Goal: Browse casually: Explore the website without a specific task or goal

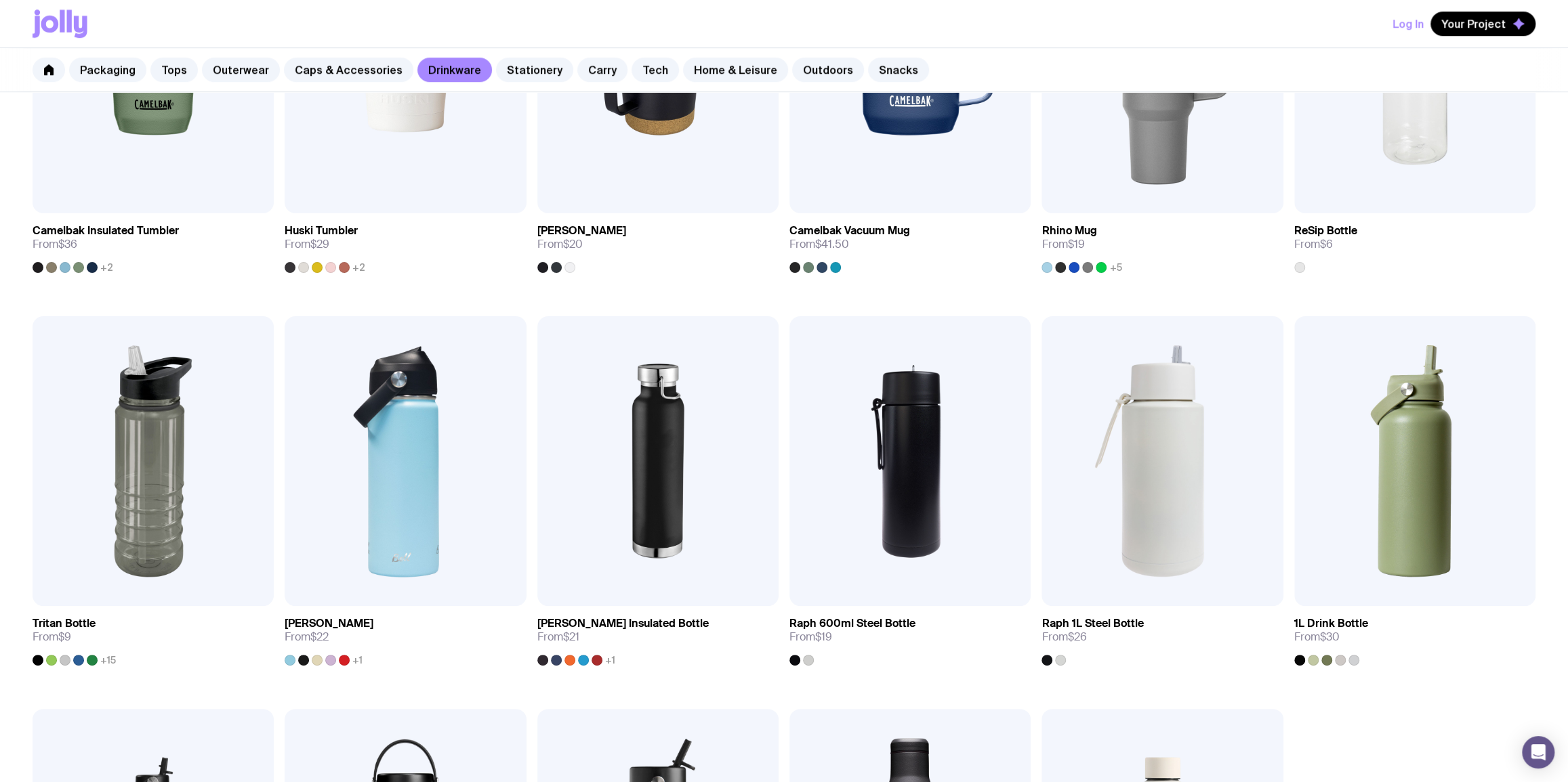
scroll to position [820, 0]
click at [881, 411] on img at bounding box center [909, 463] width 241 height 290
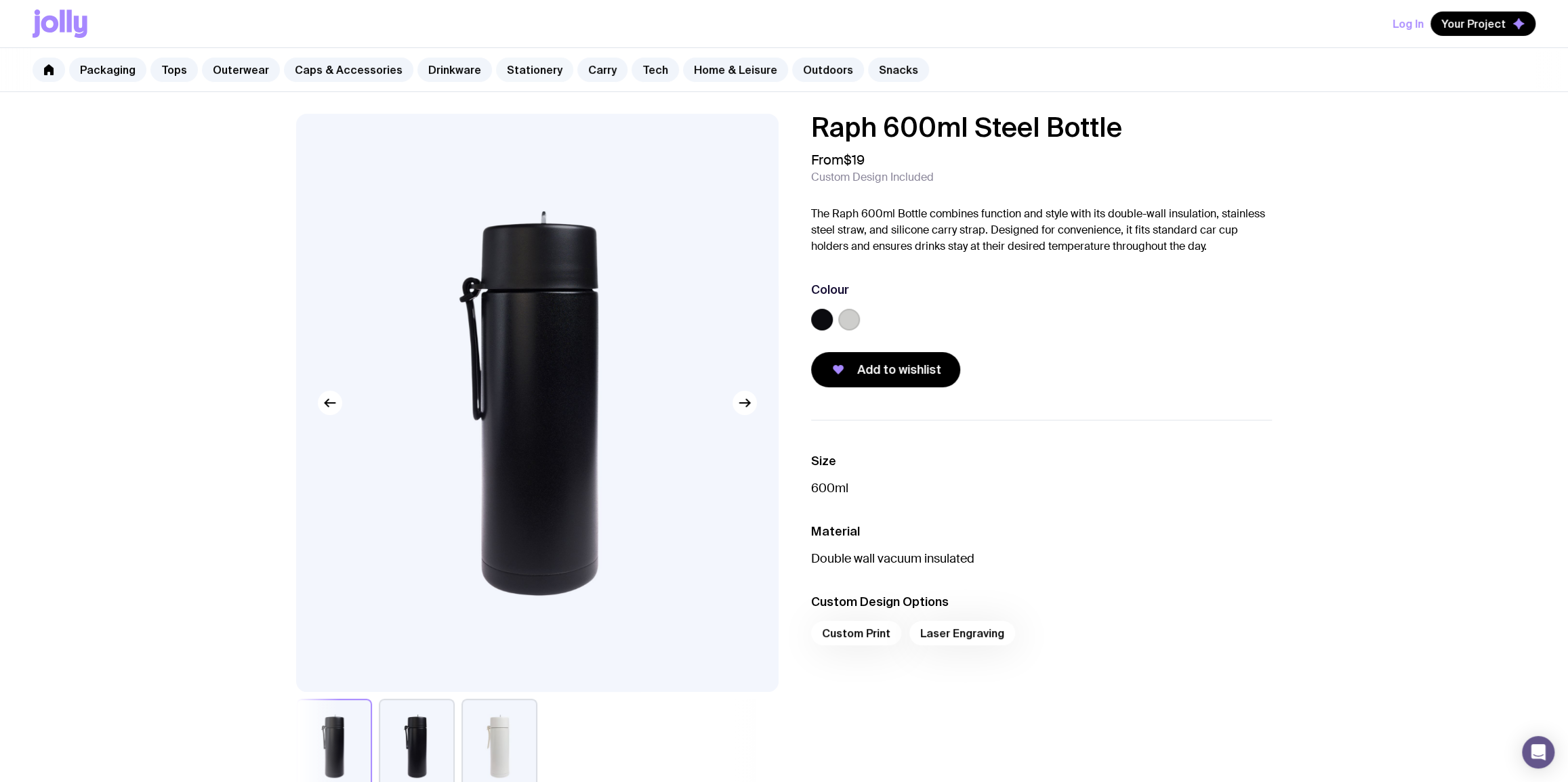
click at [502, 65] on link "Stationery" at bounding box center [534, 70] width 77 height 24
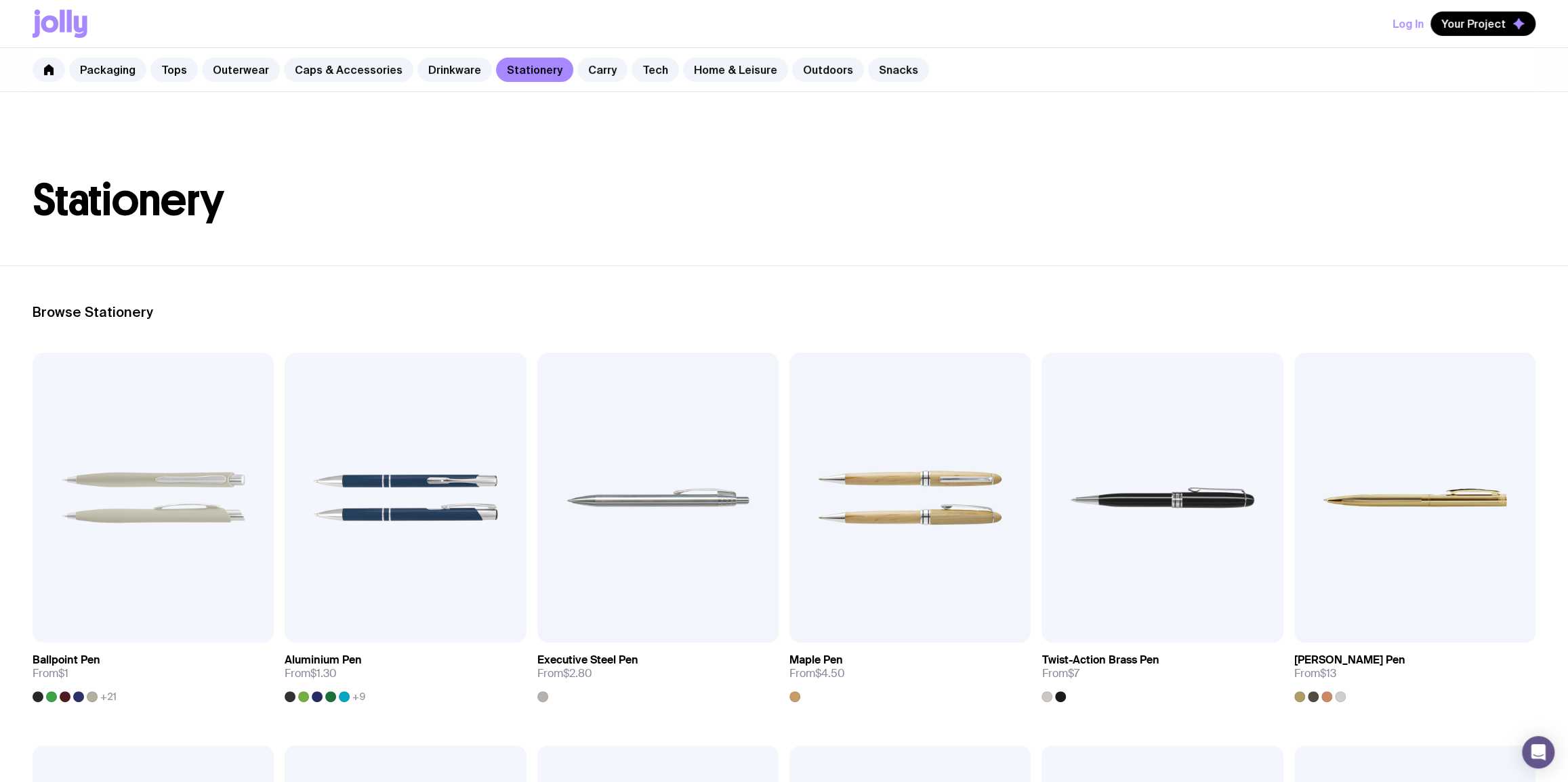
click at [912, 226] on header "Stationery" at bounding box center [784, 179] width 1568 height 174
click at [581, 78] on link "Carry" at bounding box center [602, 70] width 51 height 24
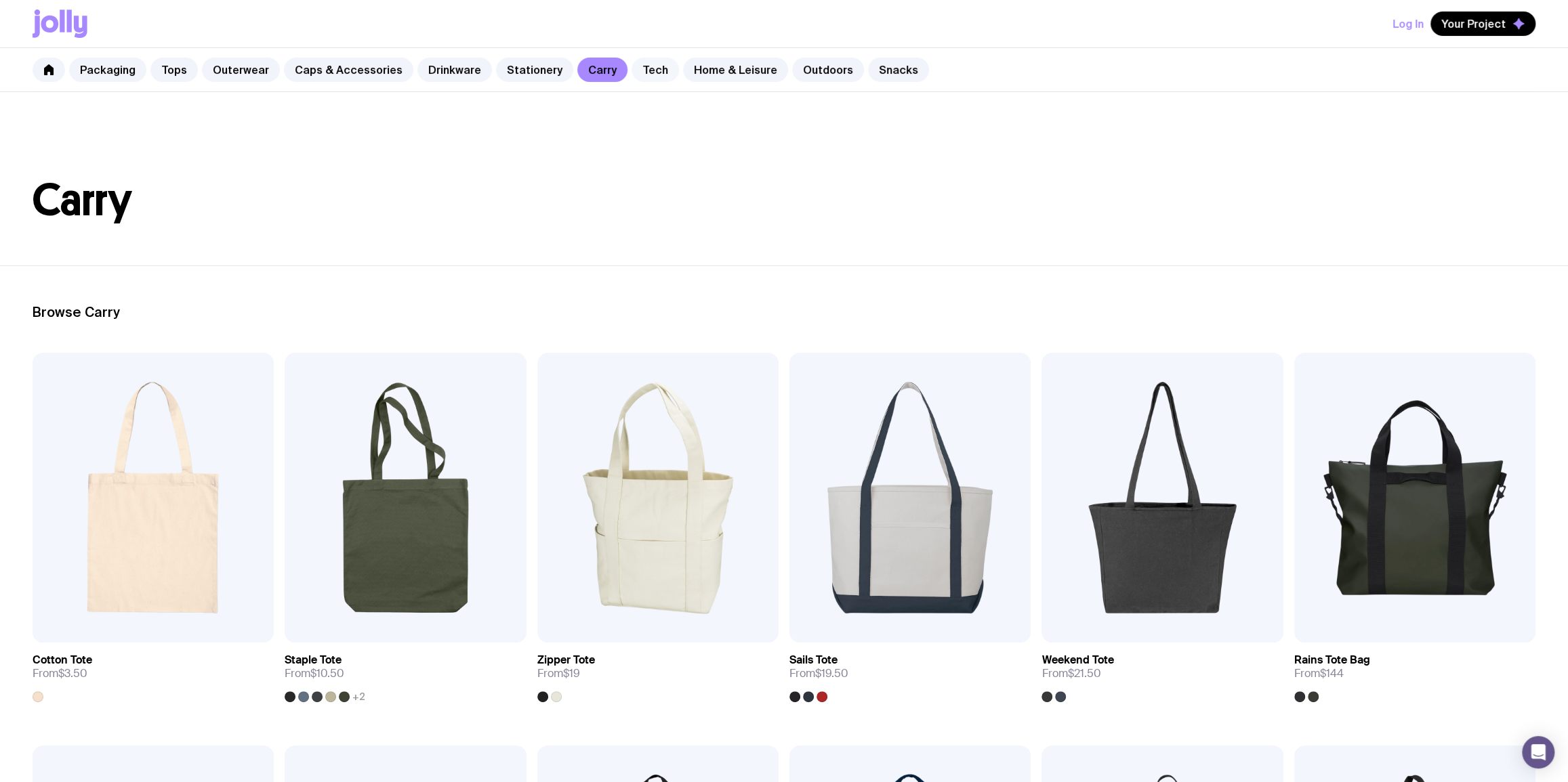
click at [639, 74] on link "Tech" at bounding box center [655, 70] width 47 height 24
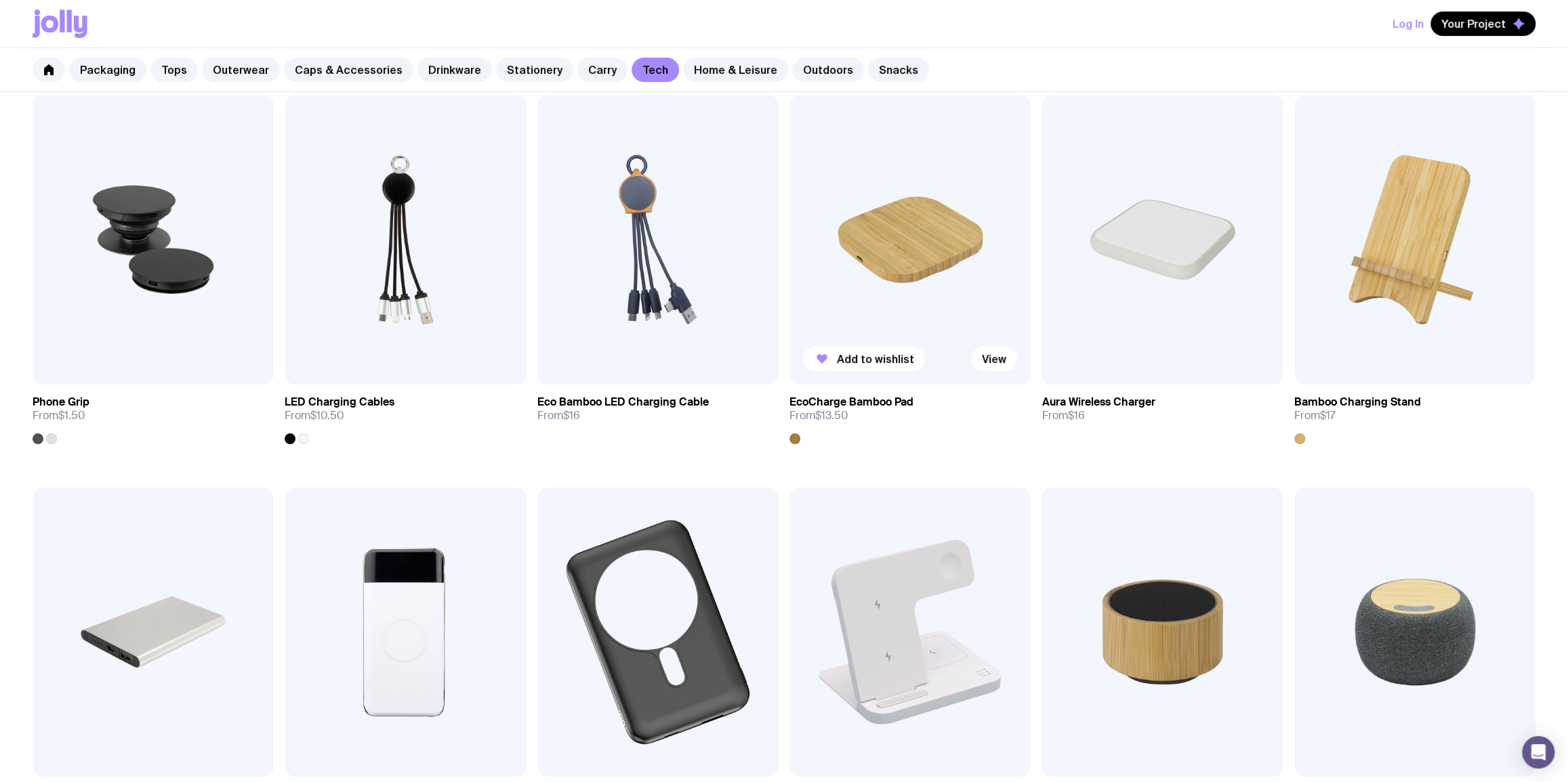
scroll to position [328, 0]
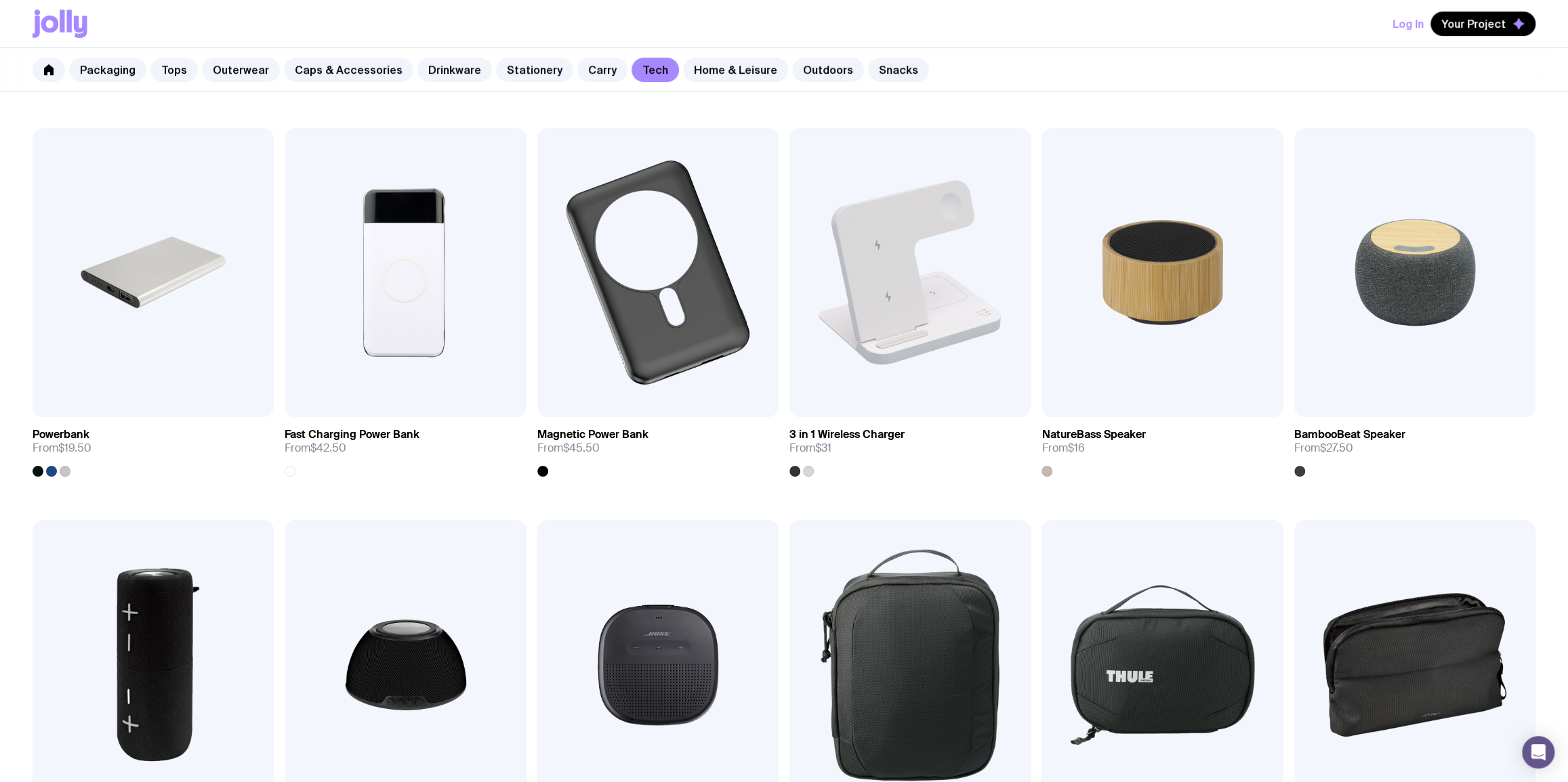
scroll to position [820, 0]
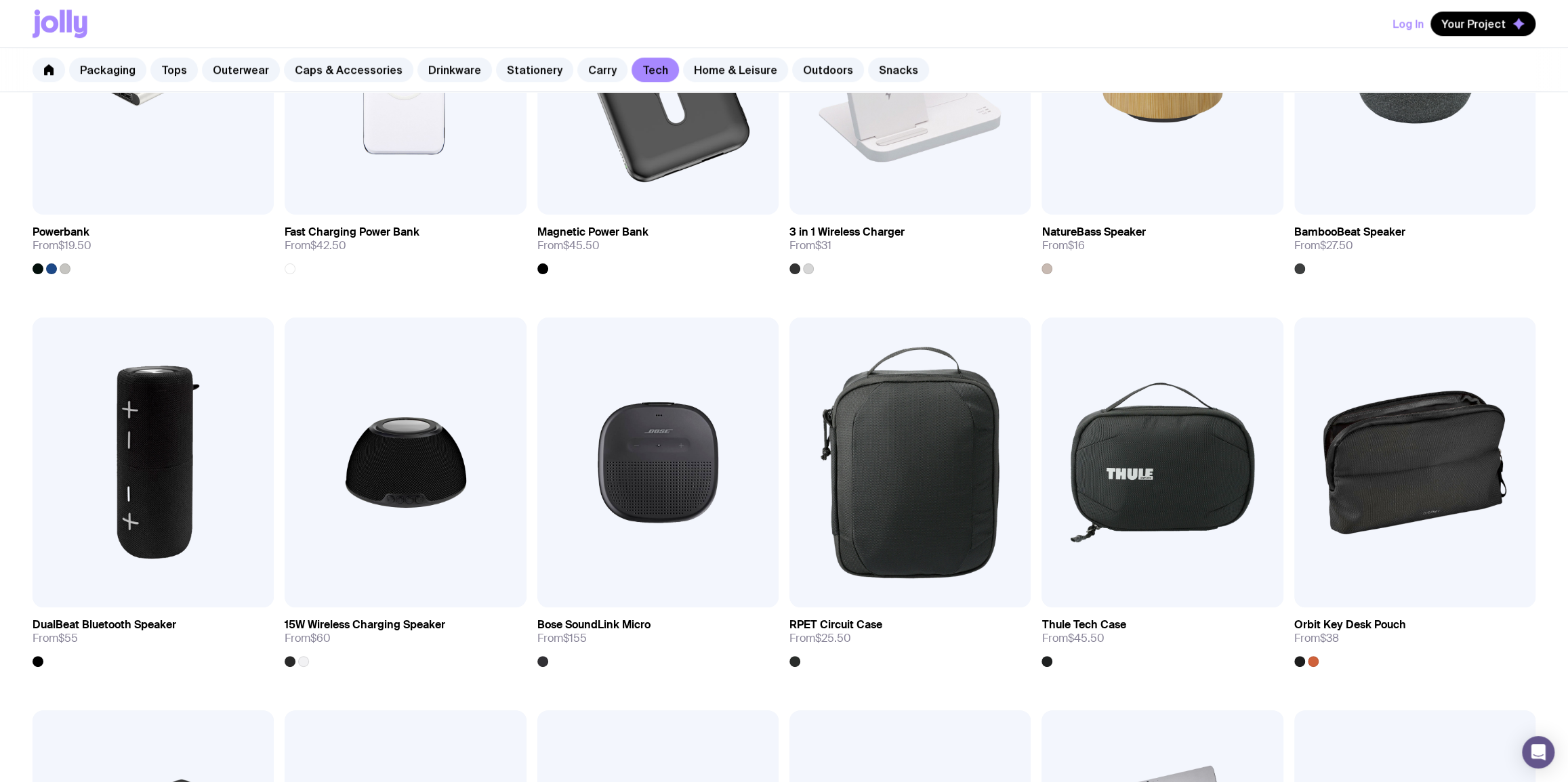
click at [782, 401] on div "Add to wishlist View Phone Grip From $1.50 Add to wishlist View LED Charging Ca…" at bounding box center [784, 514] width 1568 height 1963
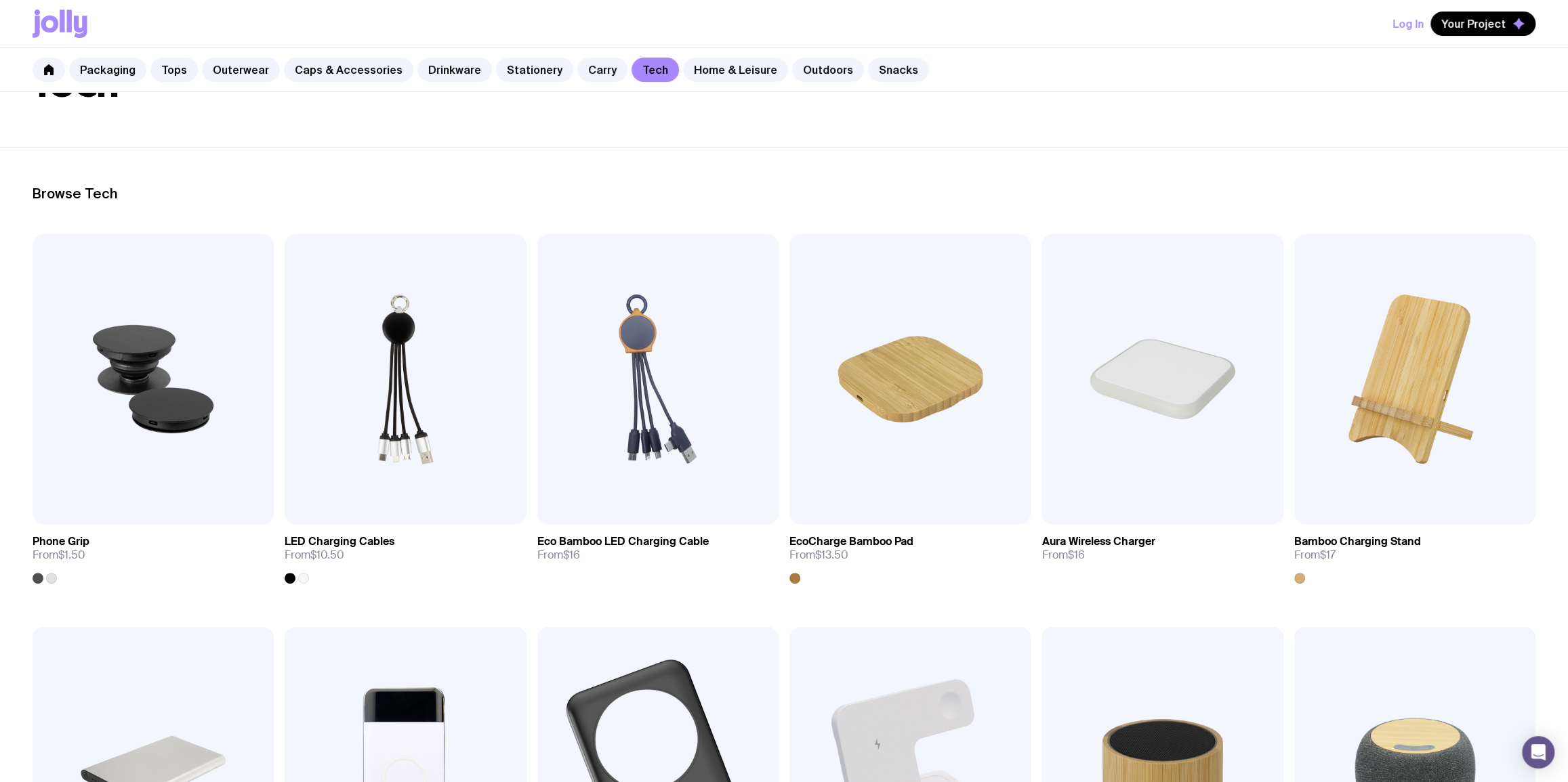
scroll to position [0, 0]
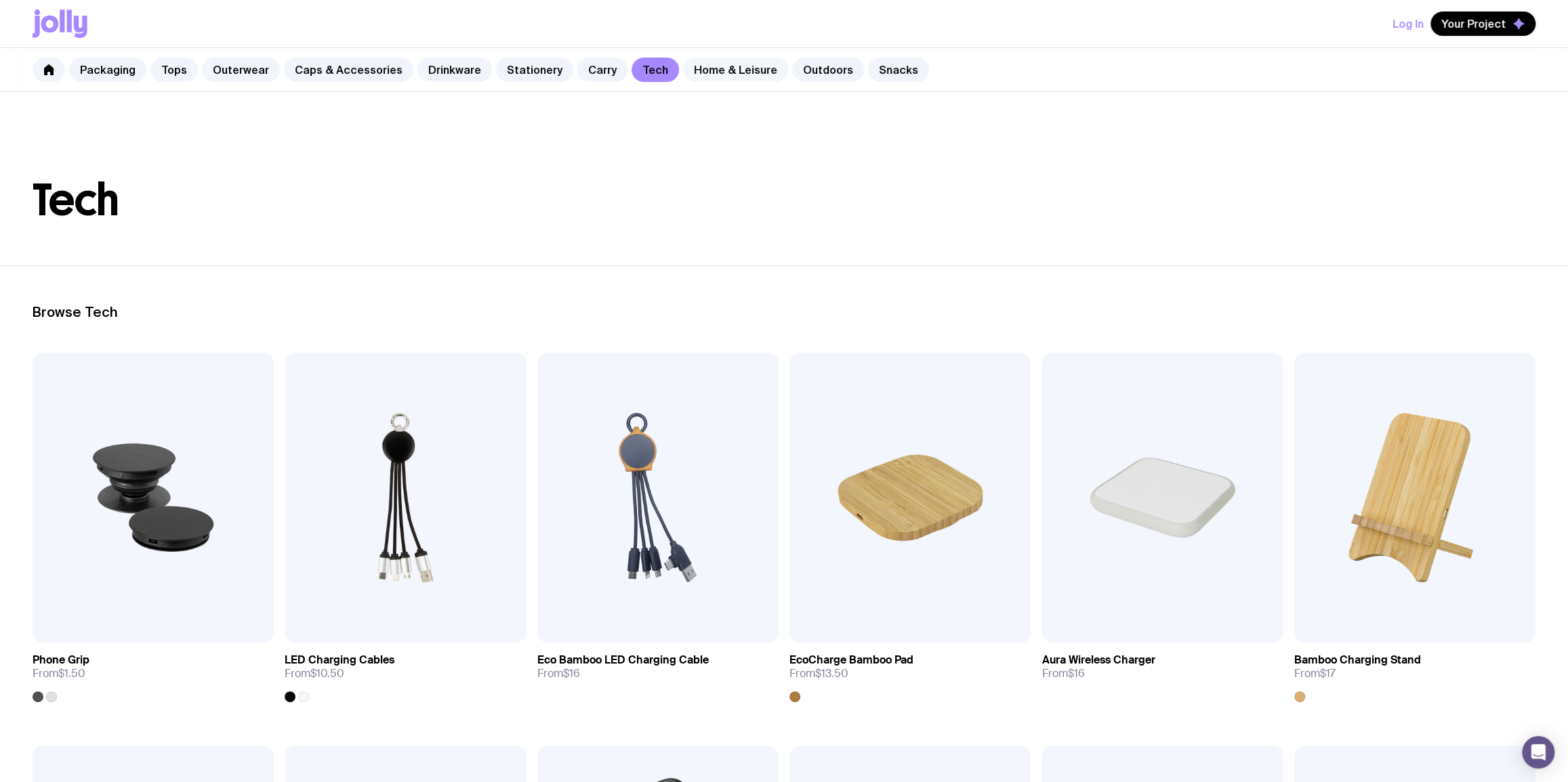
click at [736, 79] on link "Home & Leisure" at bounding box center [735, 70] width 105 height 24
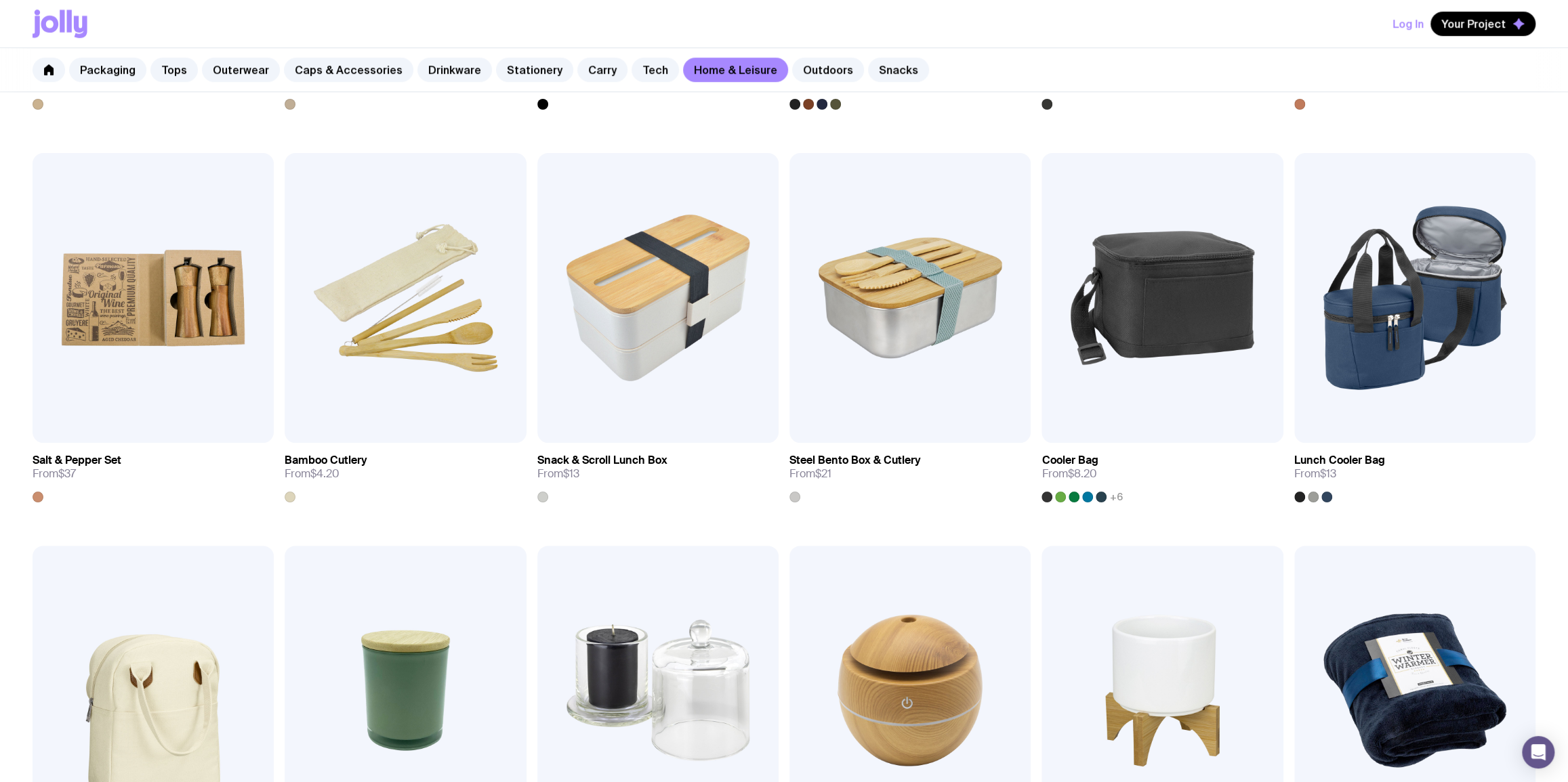
scroll to position [492, 0]
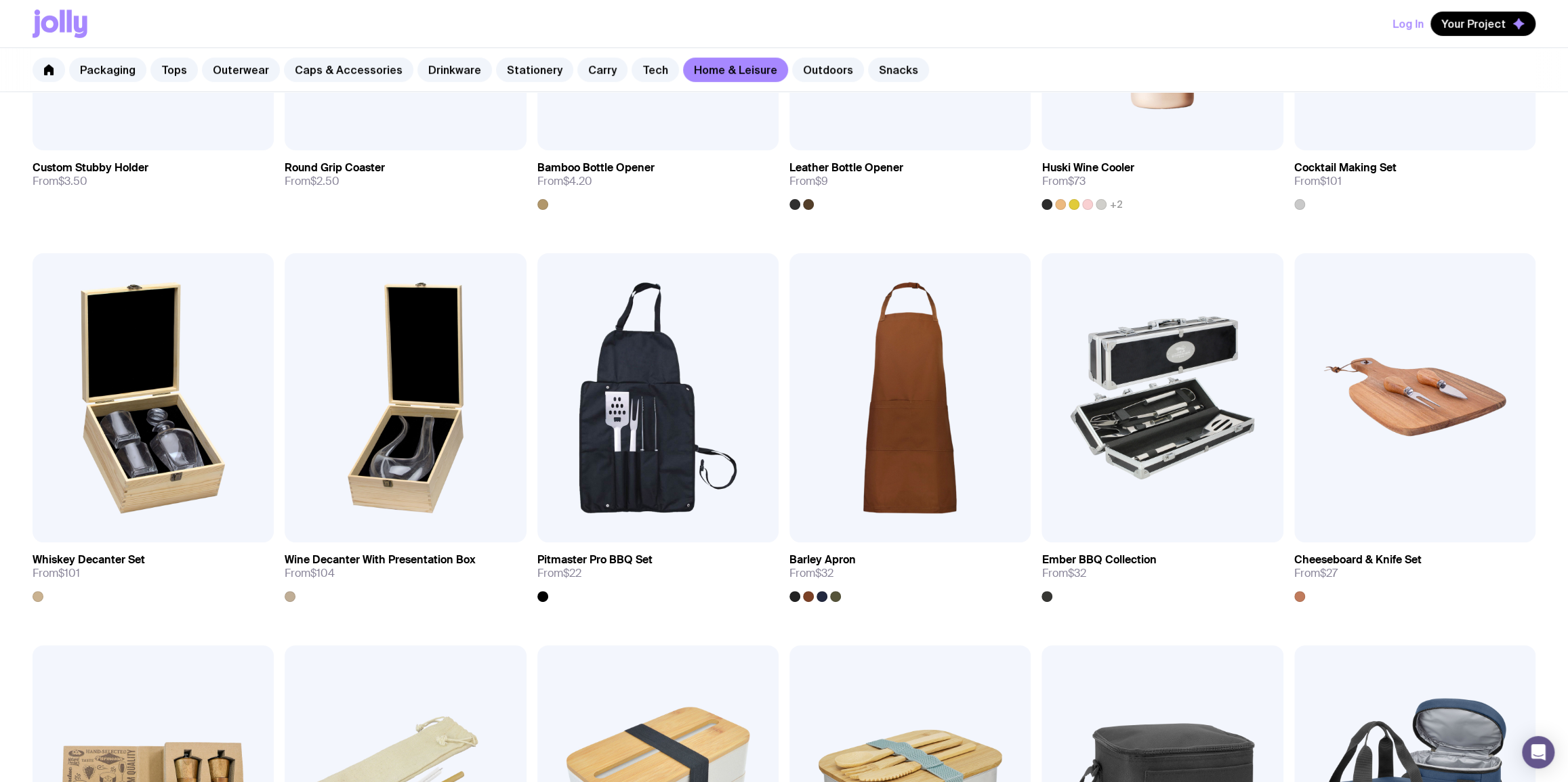
drag, startPoint x: 779, startPoint y: 304, endPoint x: 786, endPoint y: 237, distance: 67.4
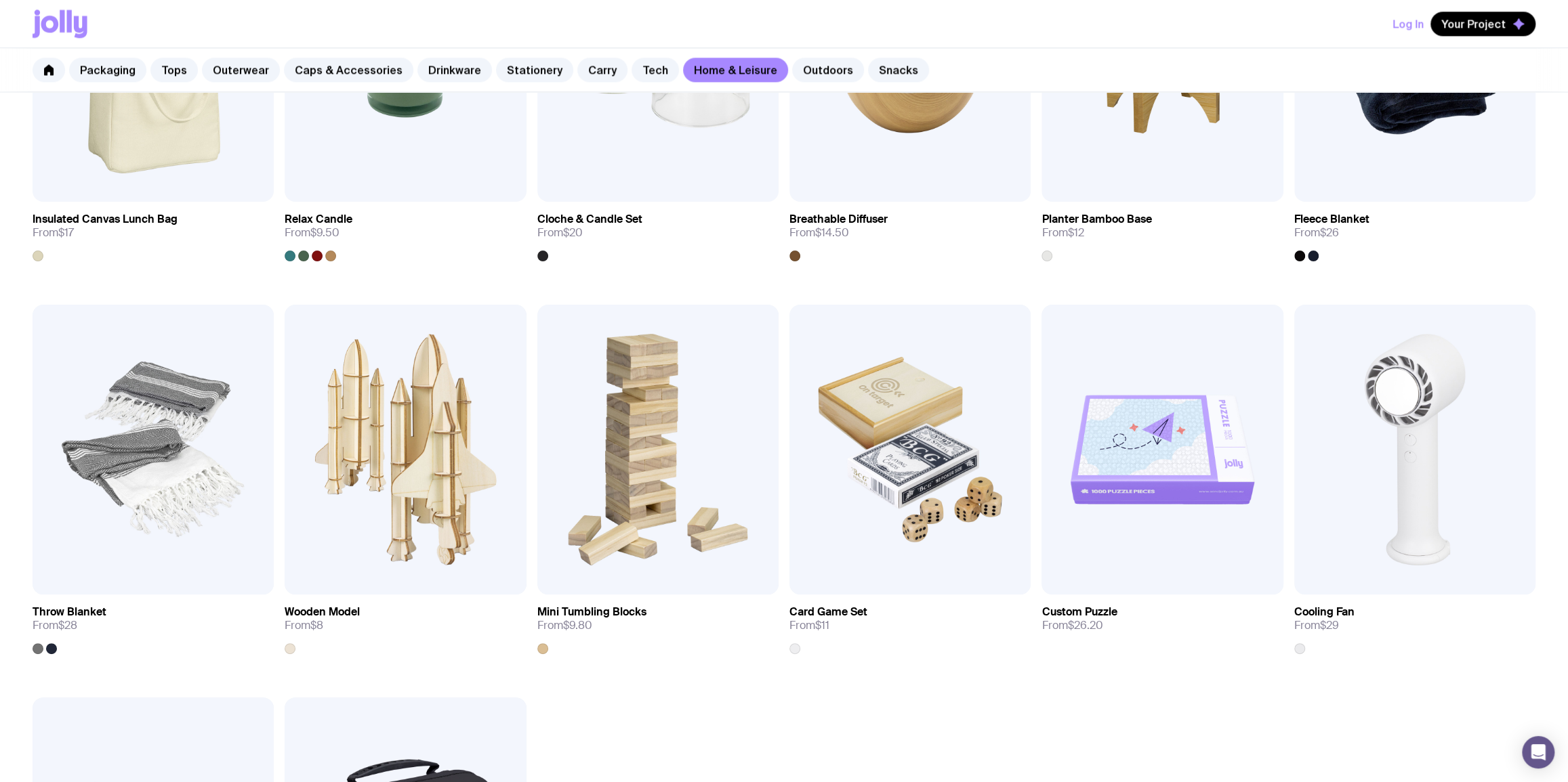
scroll to position [1642, 0]
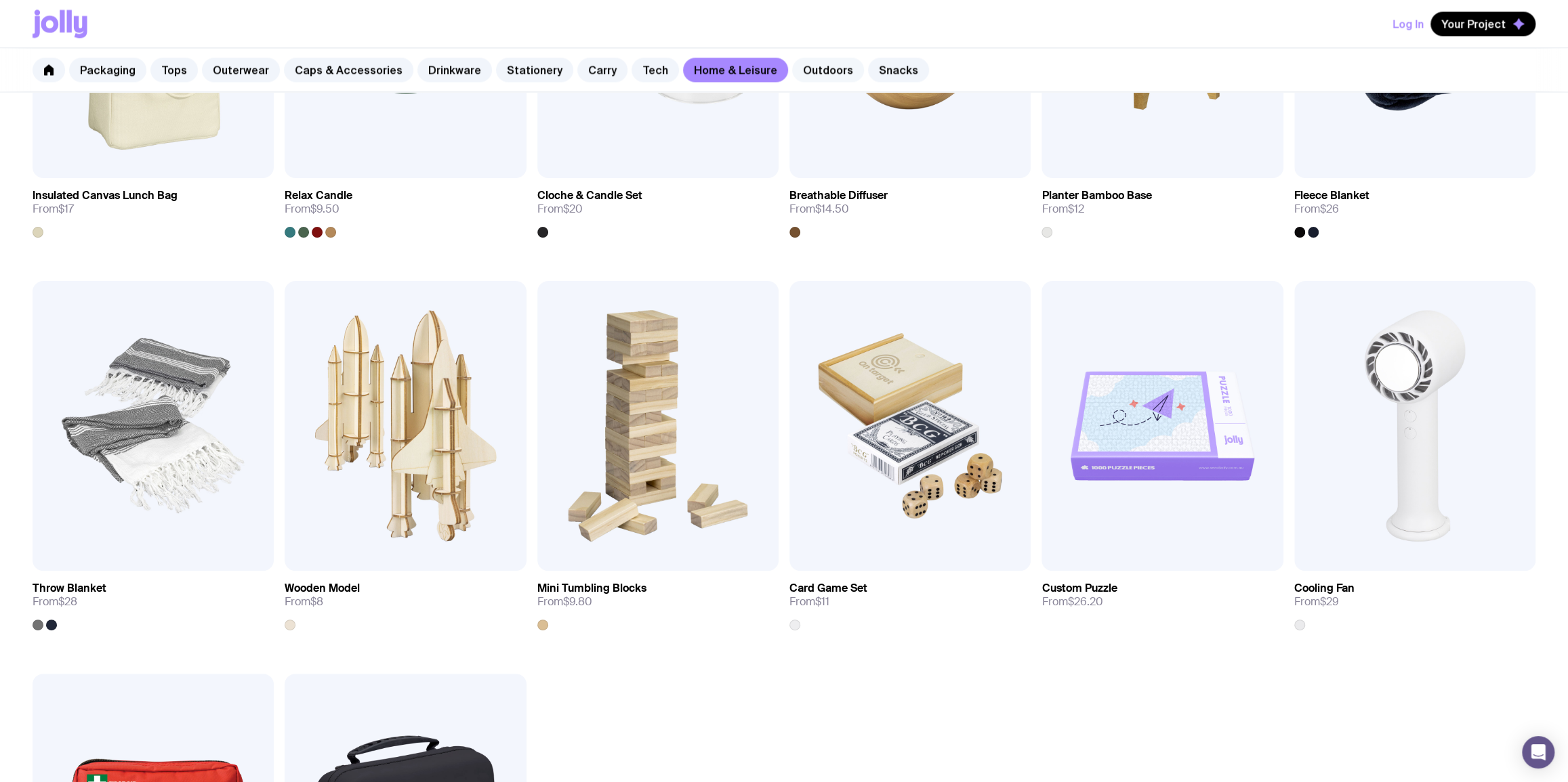
click at [792, 68] on link "Outdoors" at bounding box center [828, 70] width 72 height 24
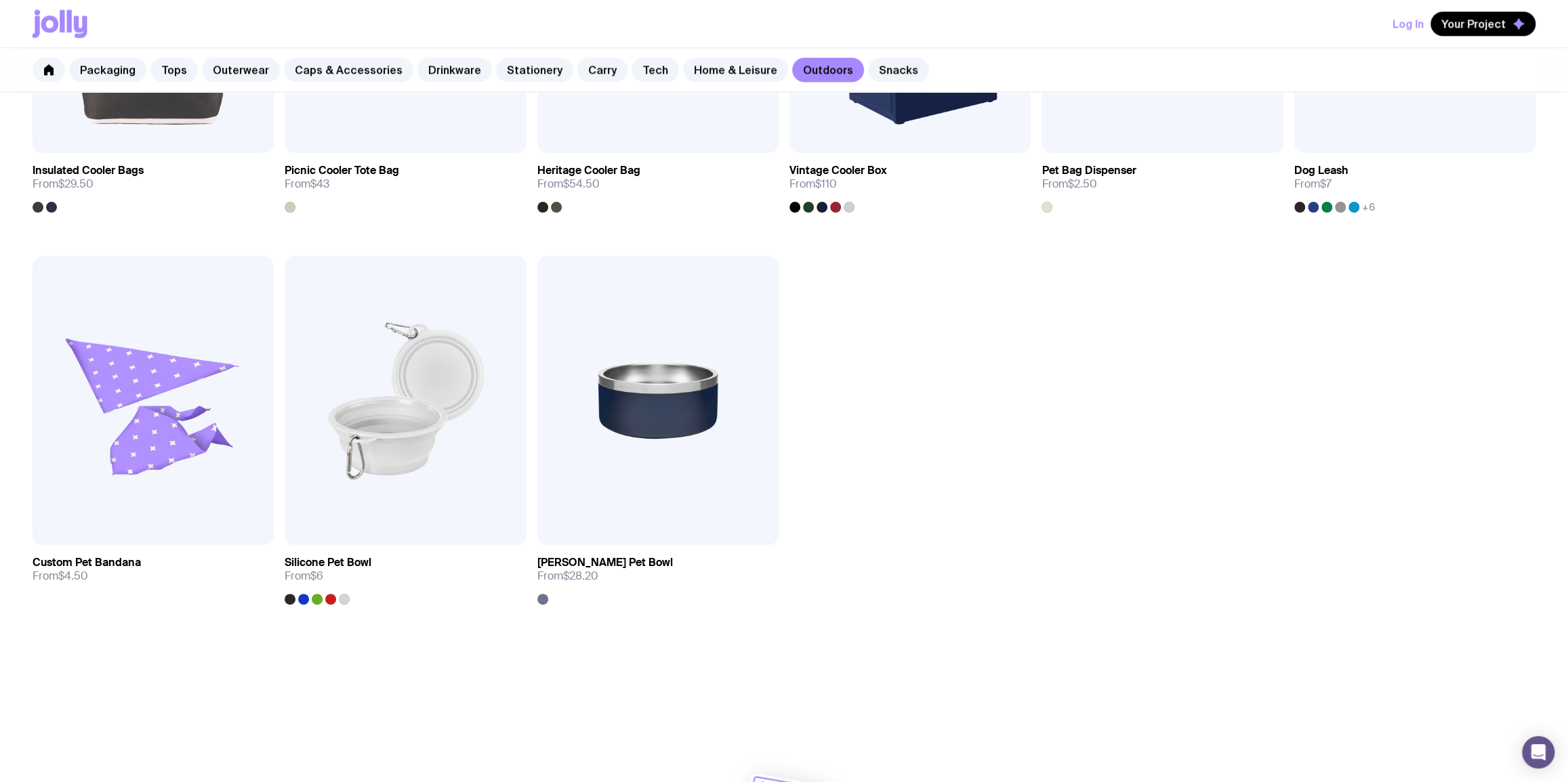
scroll to position [1313, 0]
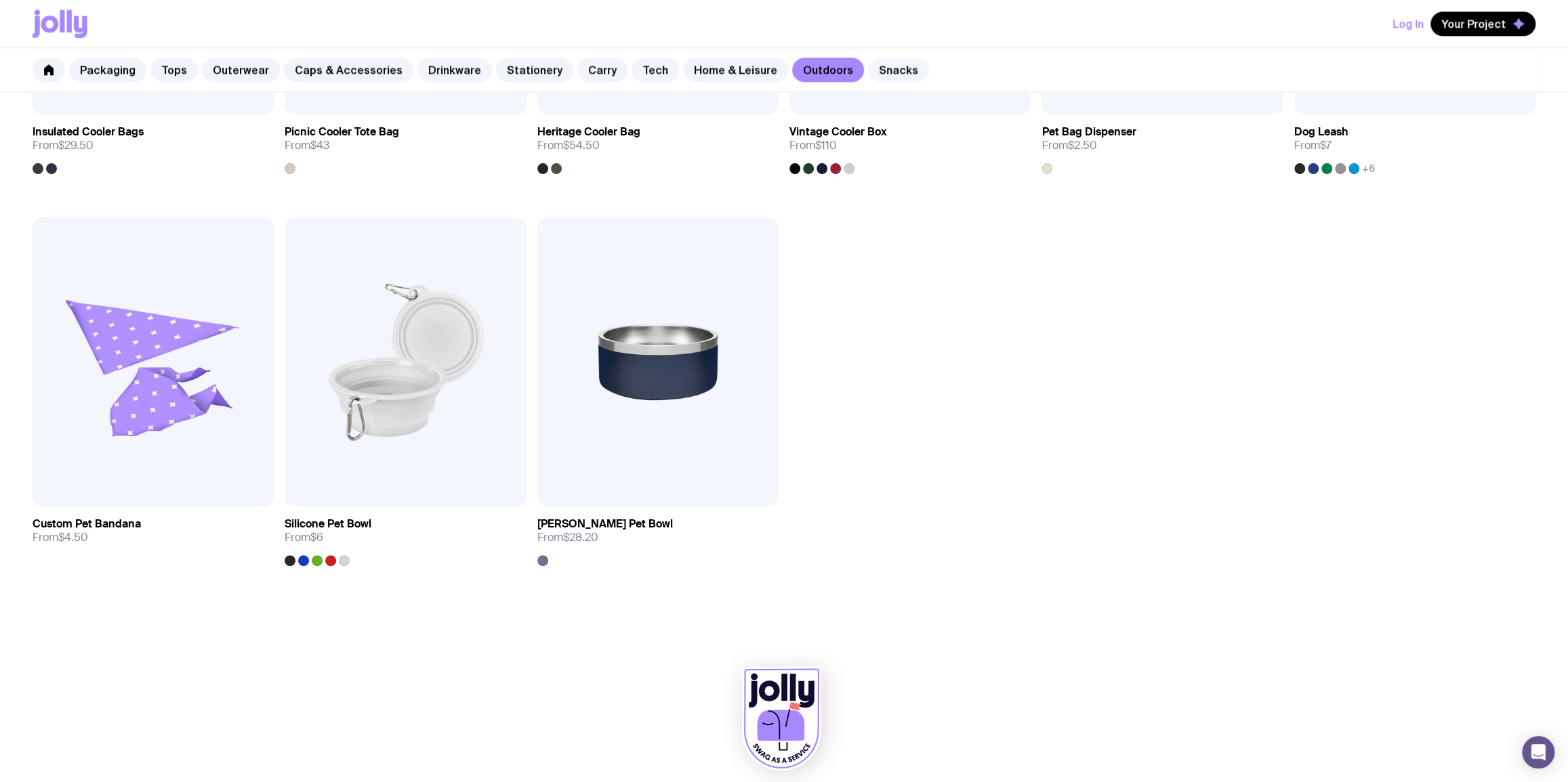
click at [868, 71] on link "Snacks" at bounding box center [898, 70] width 61 height 24
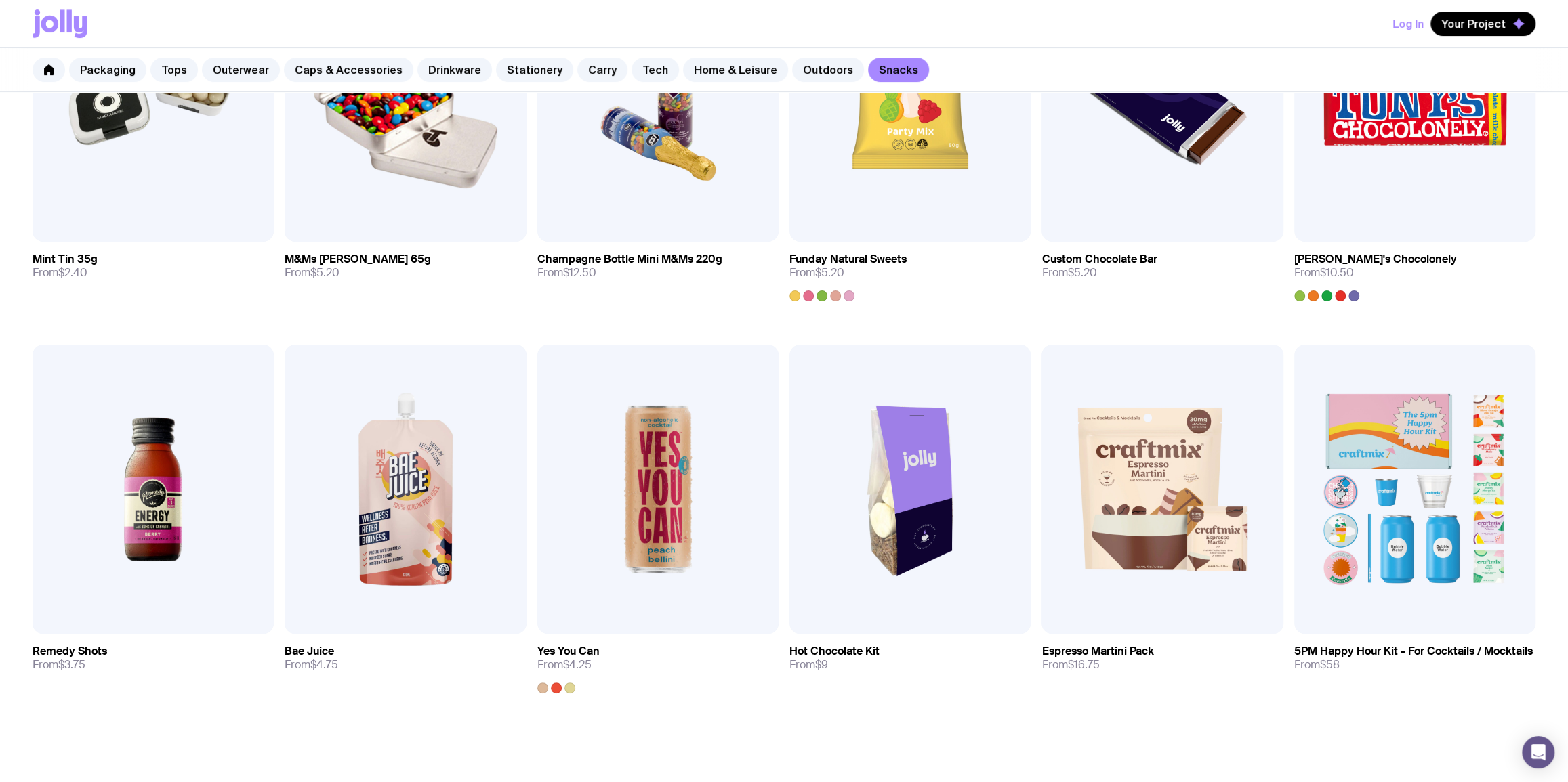
scroll to position [213, 0]
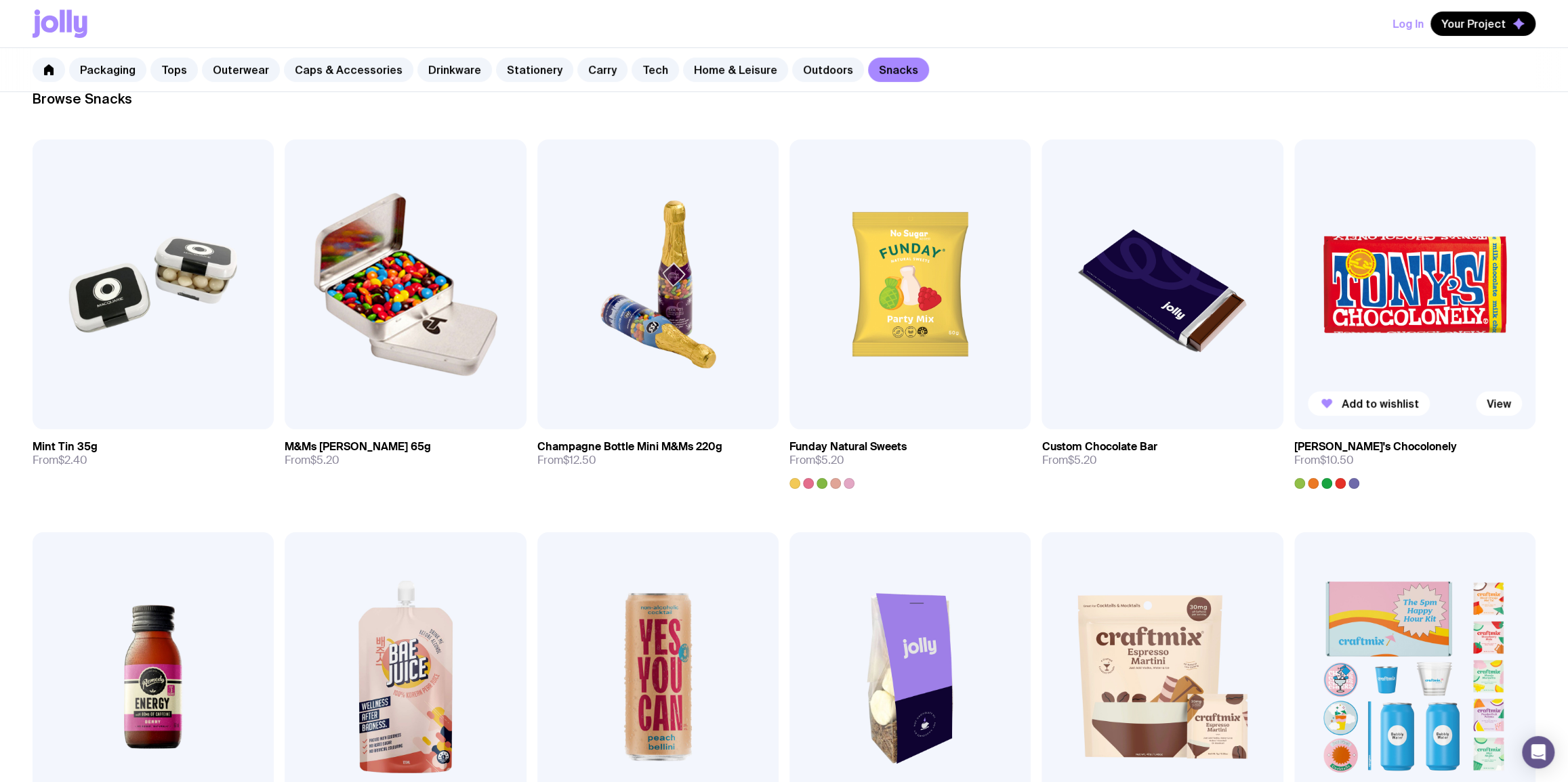
click at [1368, 253] on img at bounding box center [1414, 285] width 241 height 290
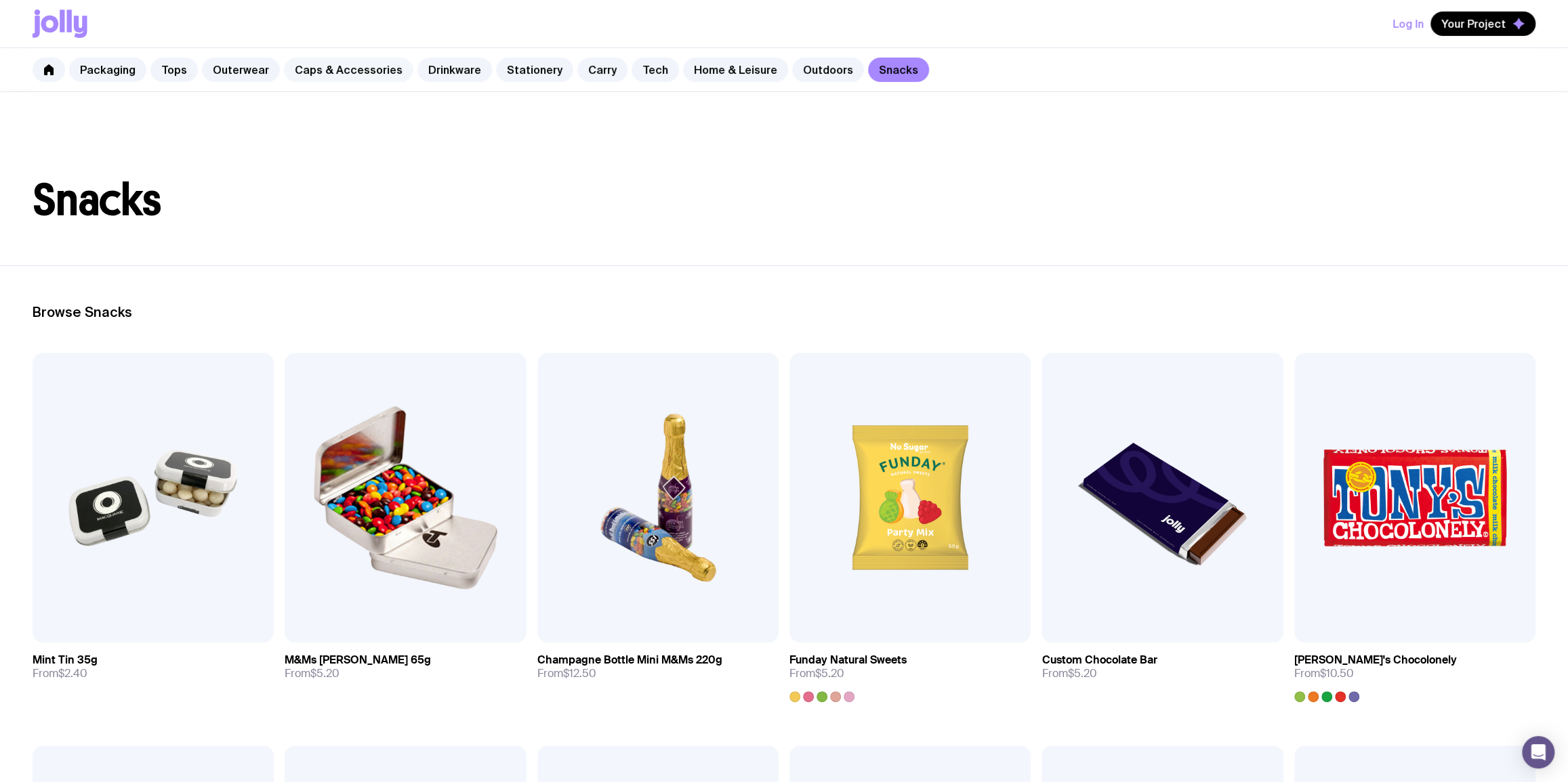
click at [344, 65] on link "Caps & Accessories" at bounding box center [349, 70] width 129 height 24
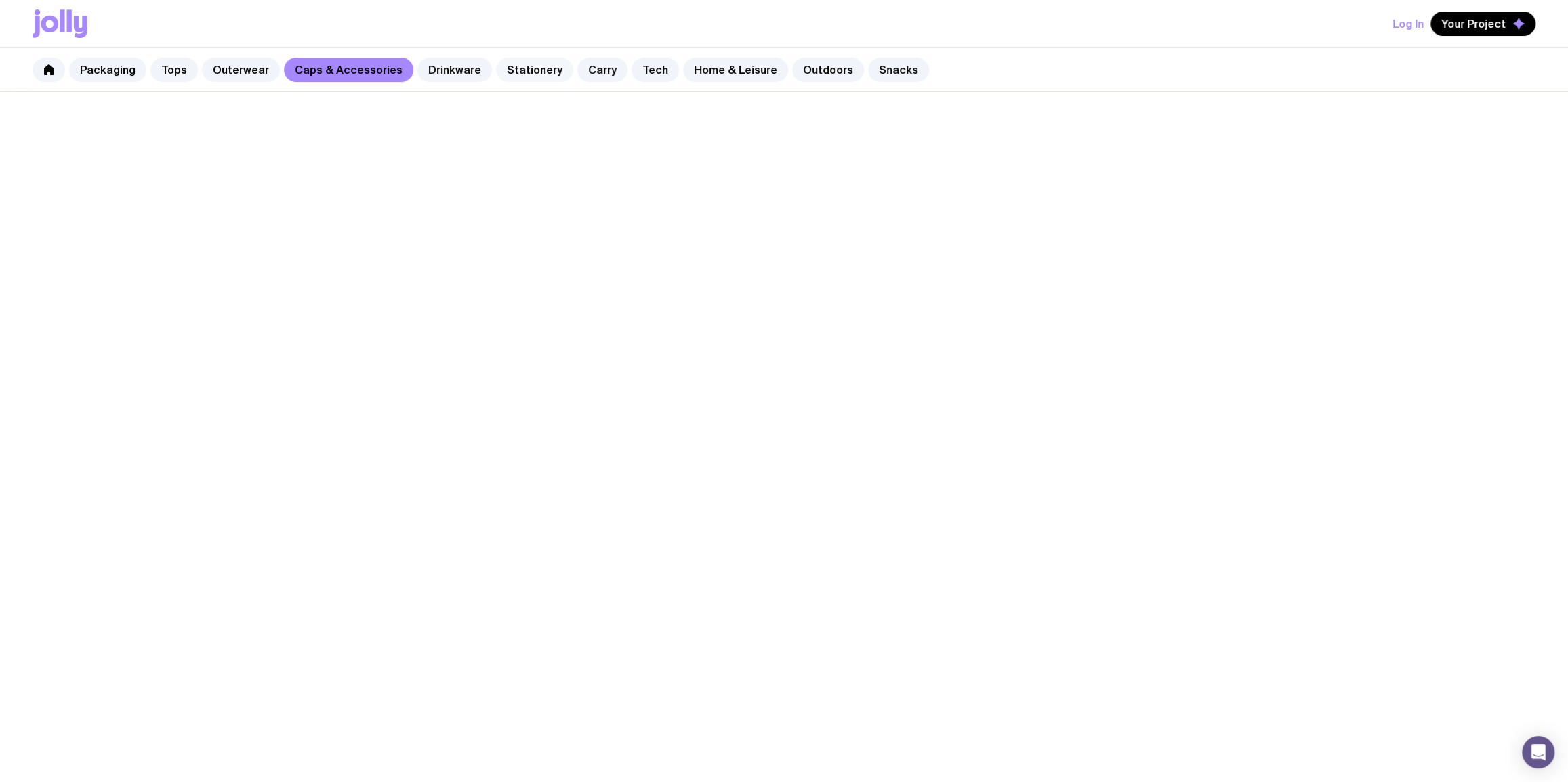
click at [508, 70] on link "Stationery" at bounding box center [534, 70] width 77 height 24
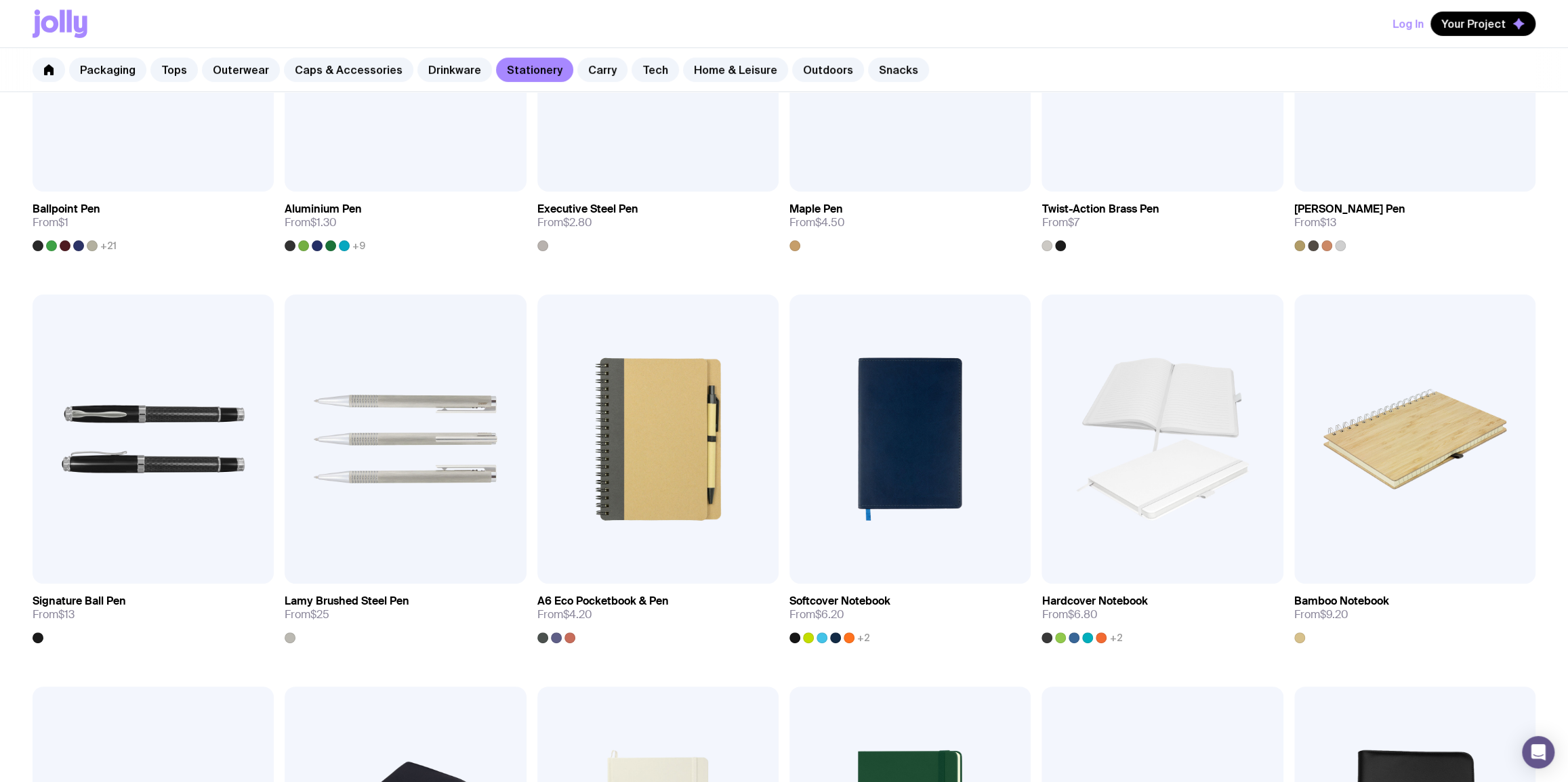
scroll to position [328, 0]
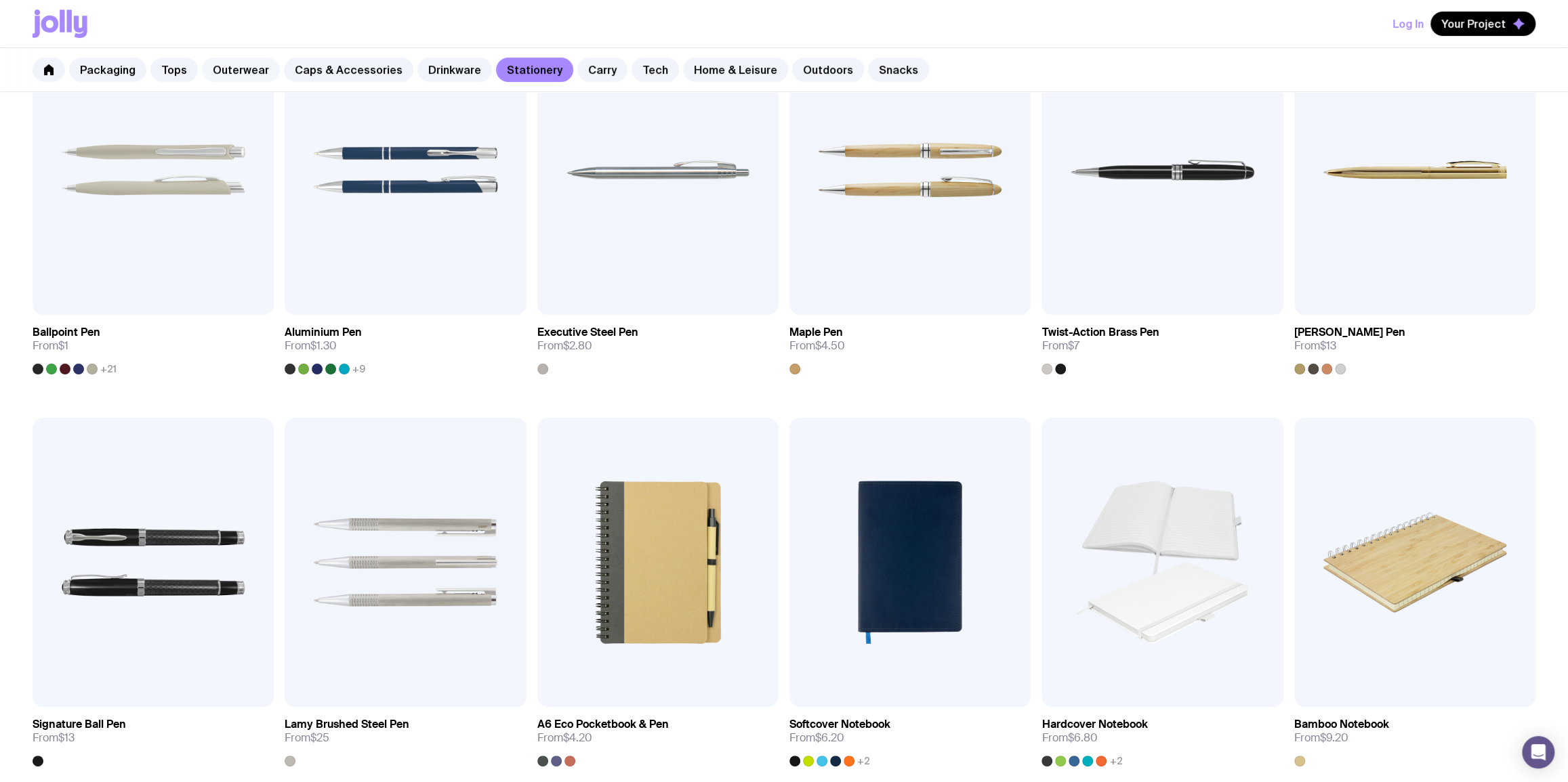
click at [248, 68] on link "Outerwear" at bounding box center [241, 70] width 78 height 24
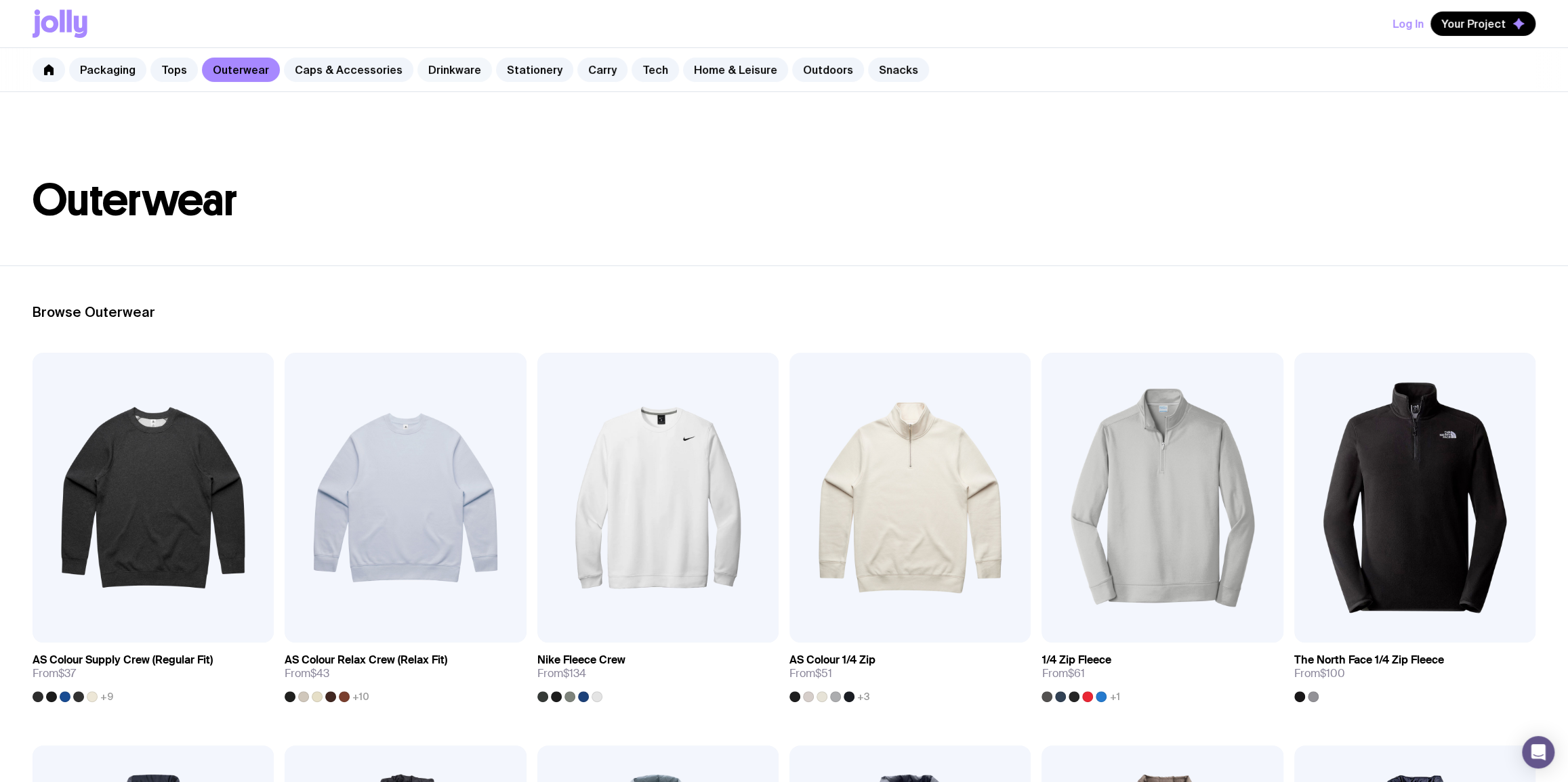
click at [446, 78] on link "Drinkware" at bounding box center [455, 70] width 75 height 24
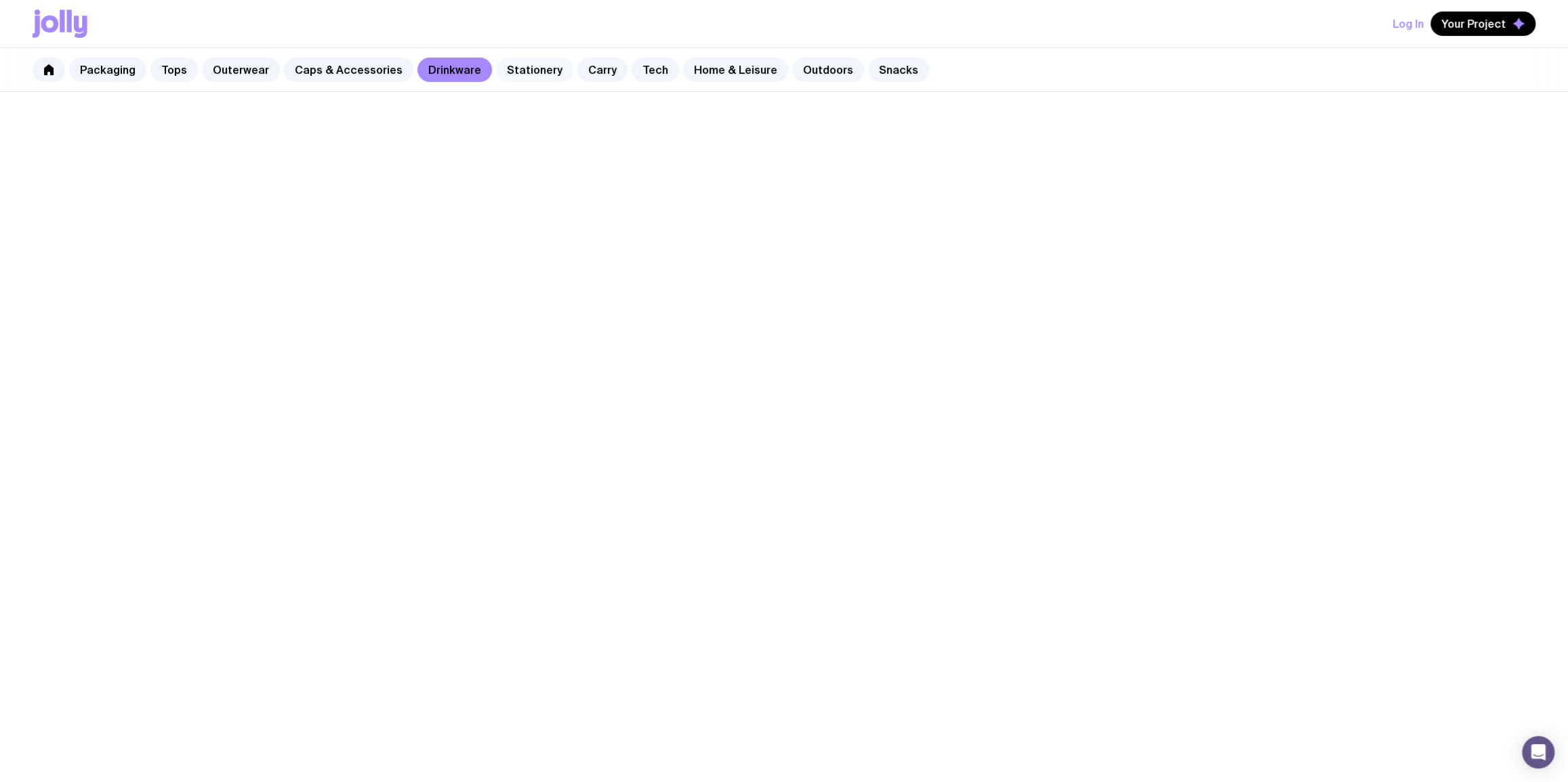
click at [506, 72] on link "Stationery" at bounding box center [534, 70] width 77 height 24
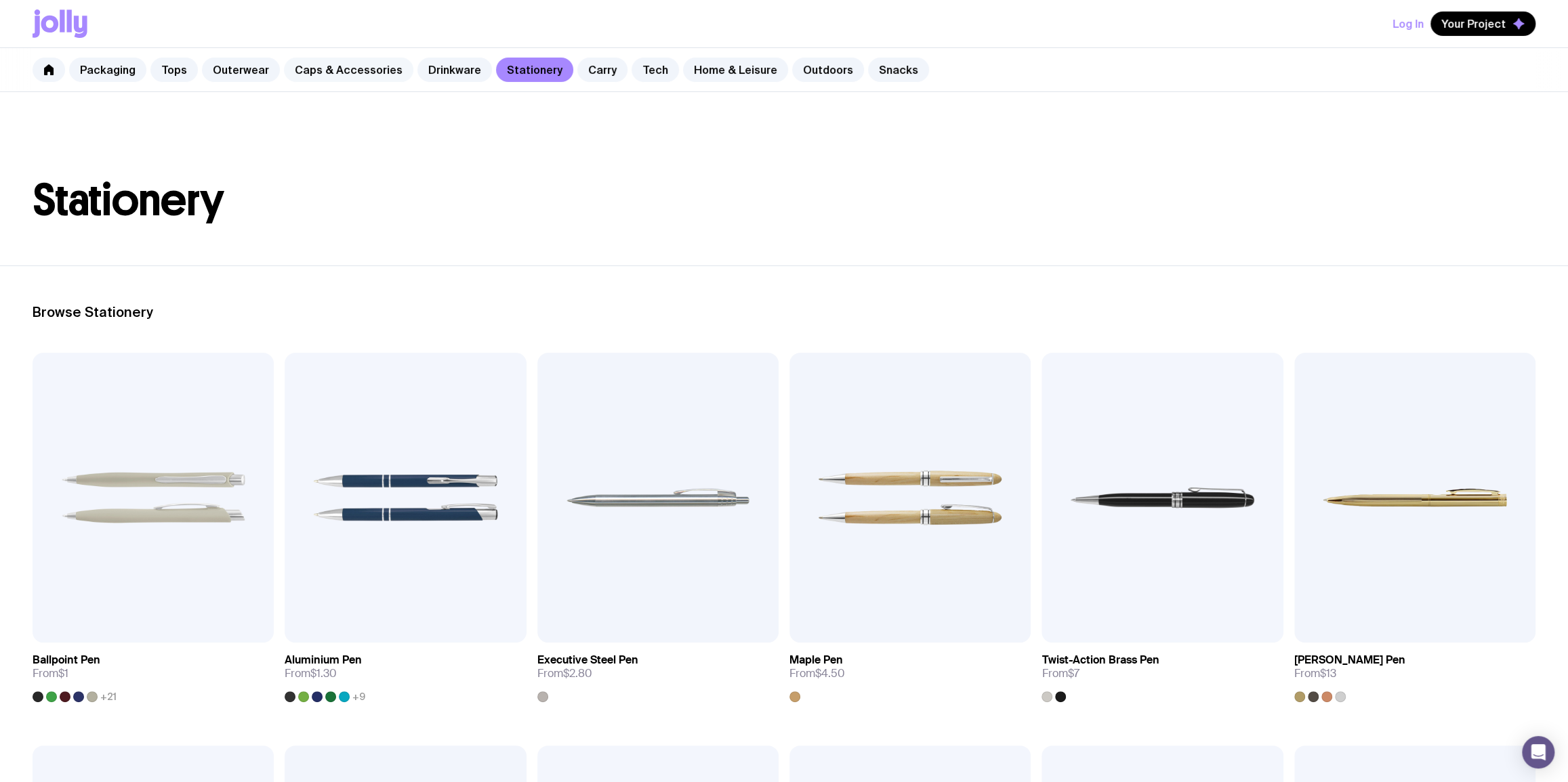
click at [339, 65] on link "Caps & Accessories" at bounding box center [349, 70] width 129 height 24
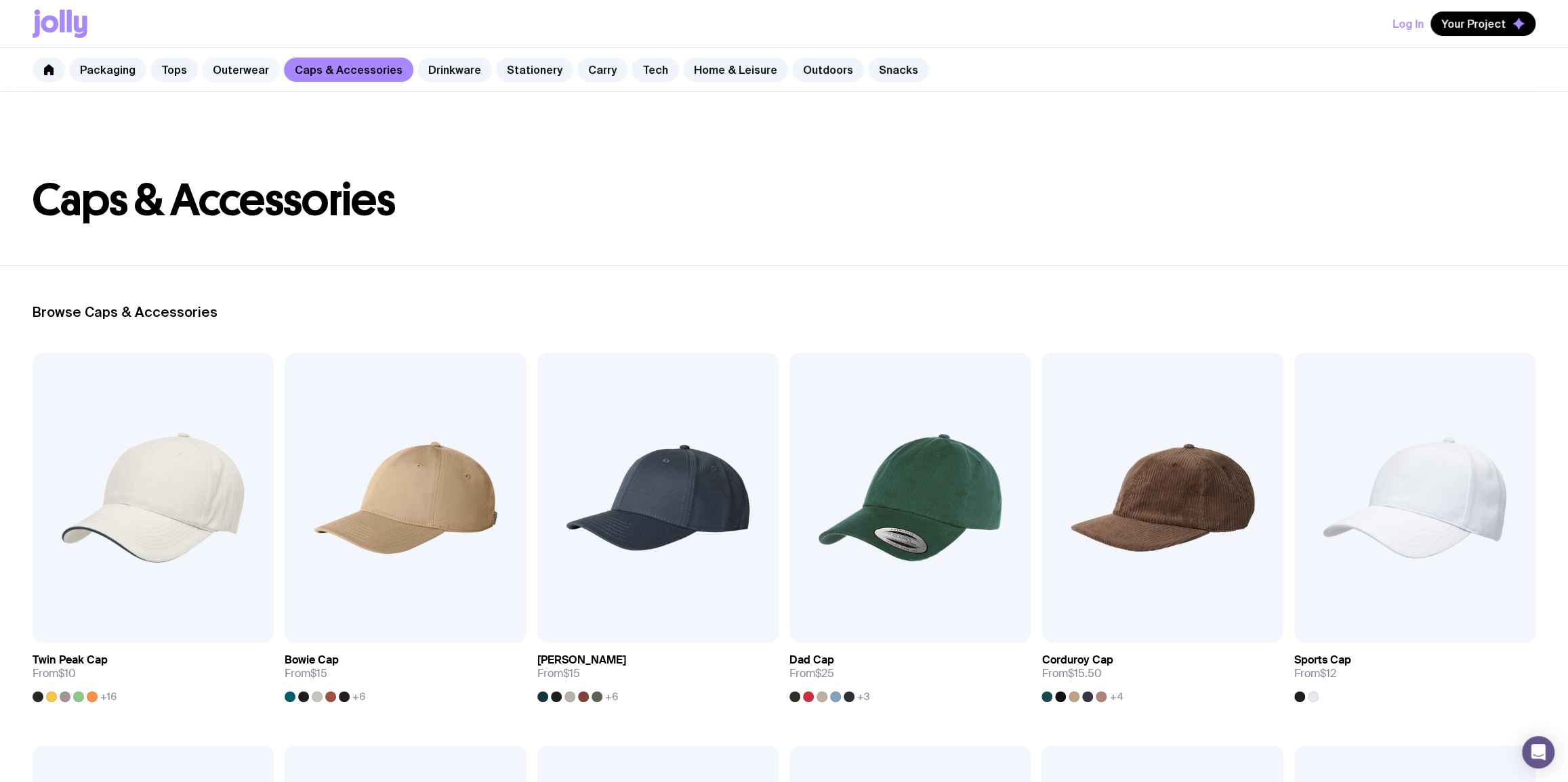
click at [242, 72] on link "Outerwear" at bounding box center [241, 70] width 78 height 24
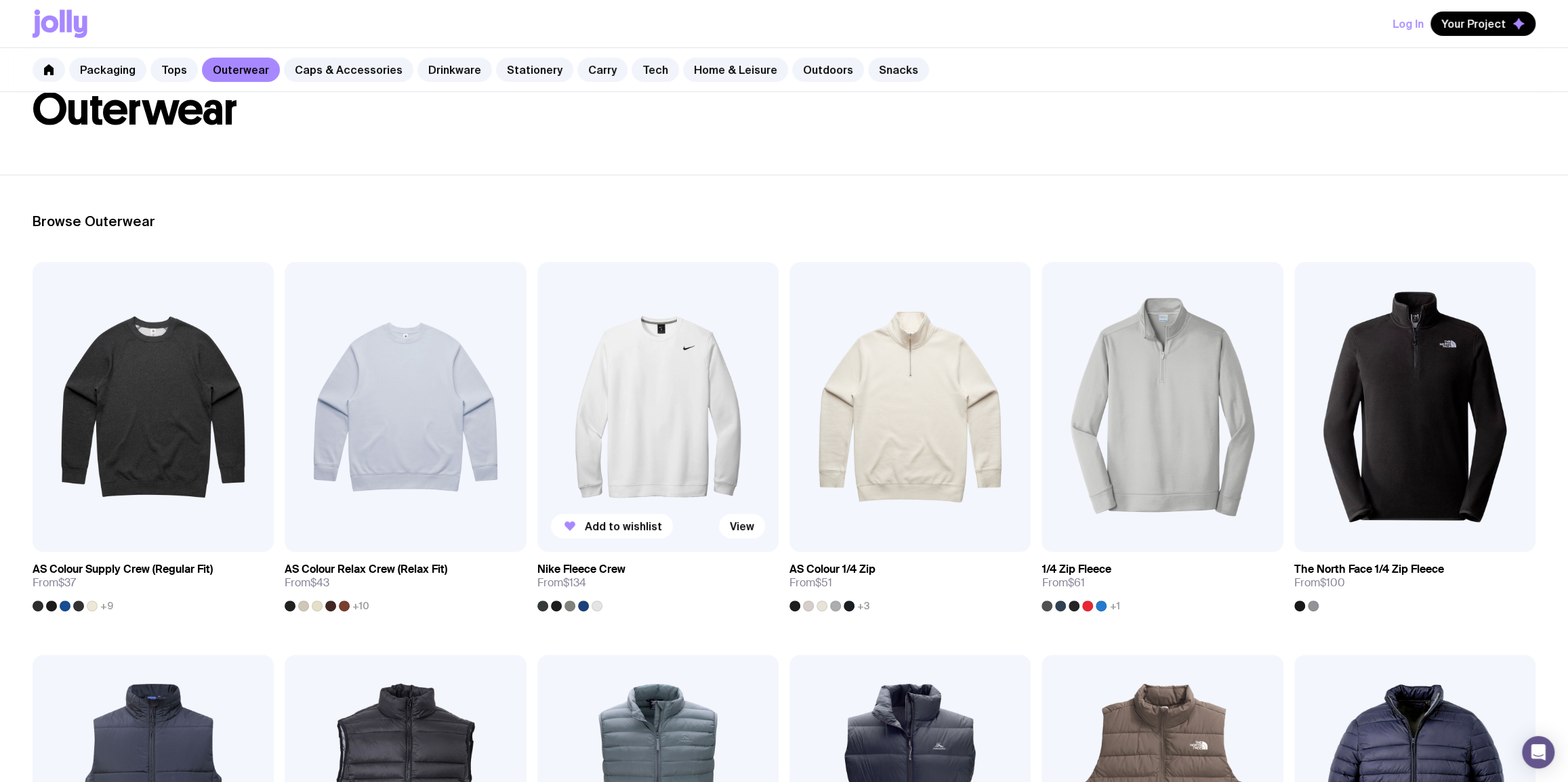
scroll to position [328, 0]
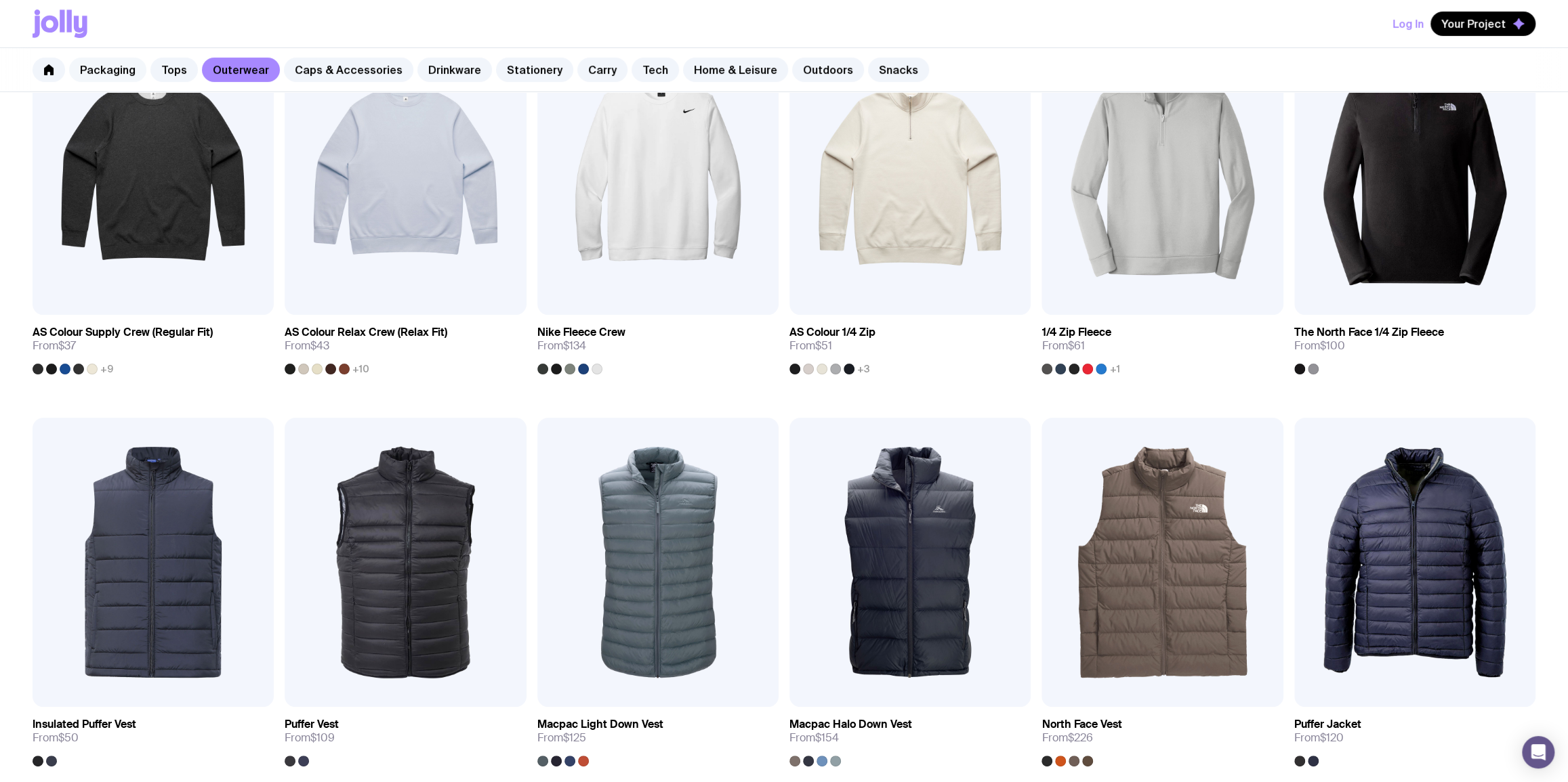
click at [89, 72] on link "Packaging" at bounding box center [107, 70] width 77 height 24
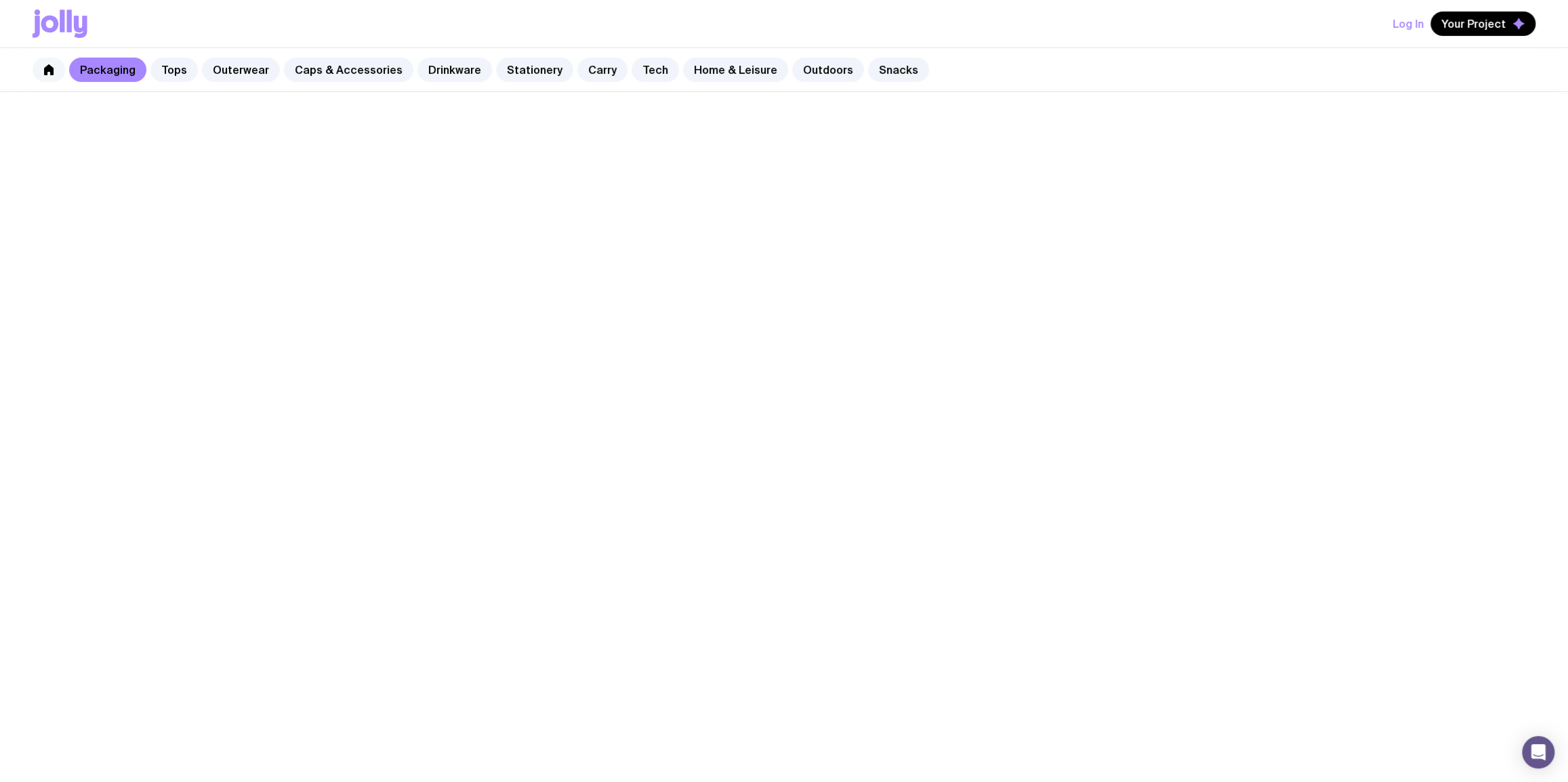
click at [48, 65] on icon at bounding box center [48, 70] width 9 height 11
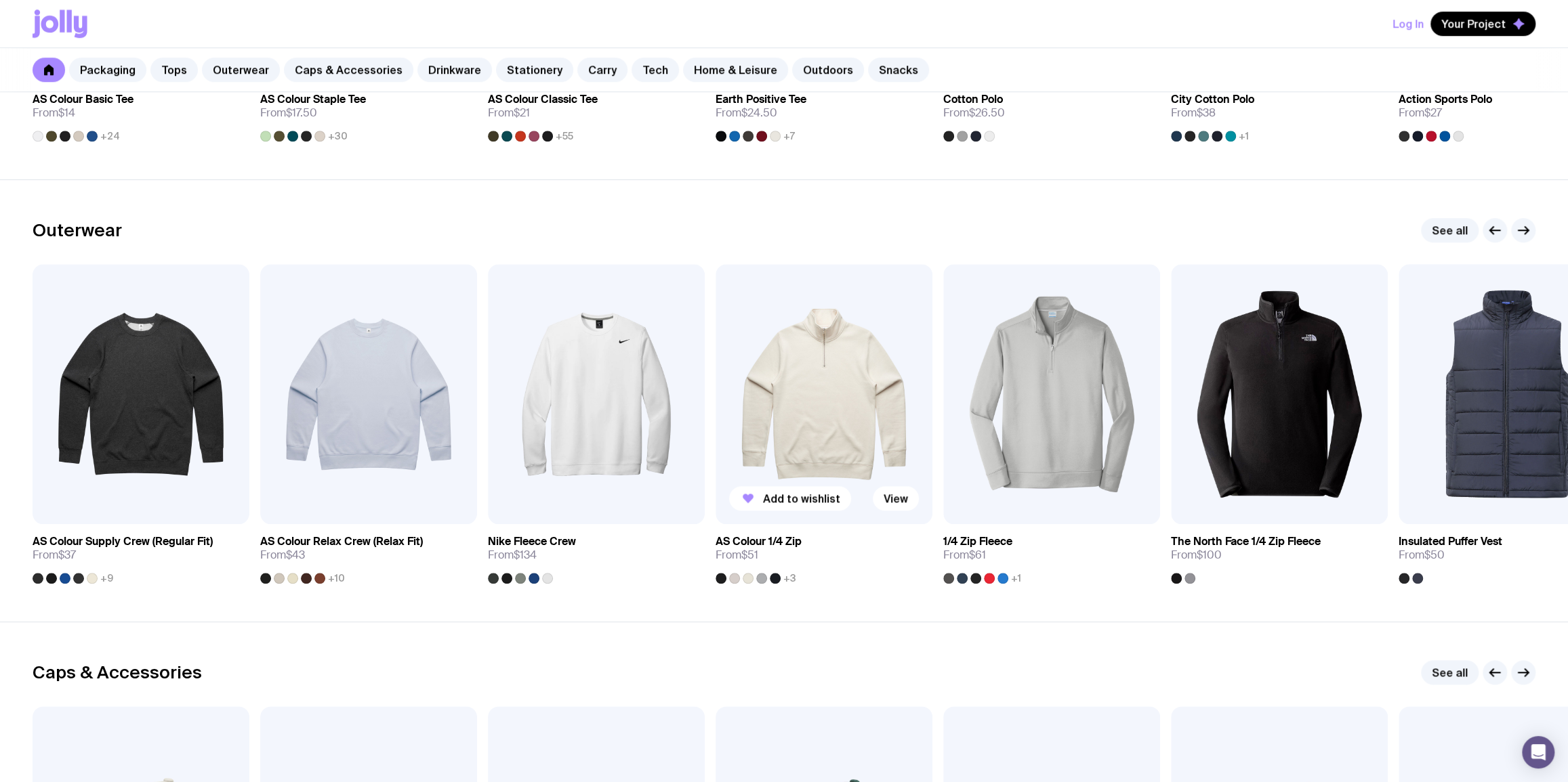
scroll to position [985, 0]
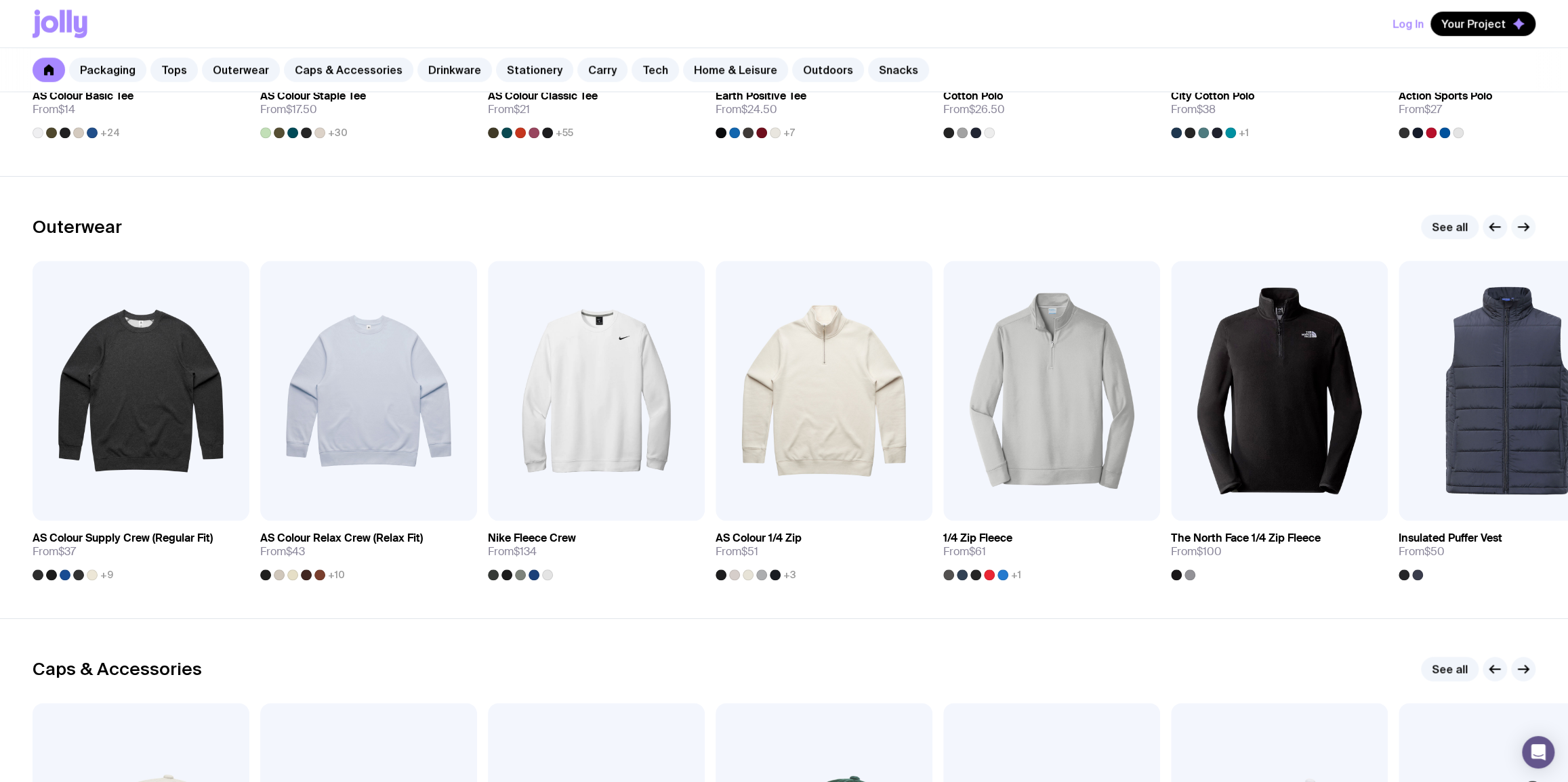
click at [1524, 231] on icon "button" at bounding box center [1523, 227] width 17 height 17
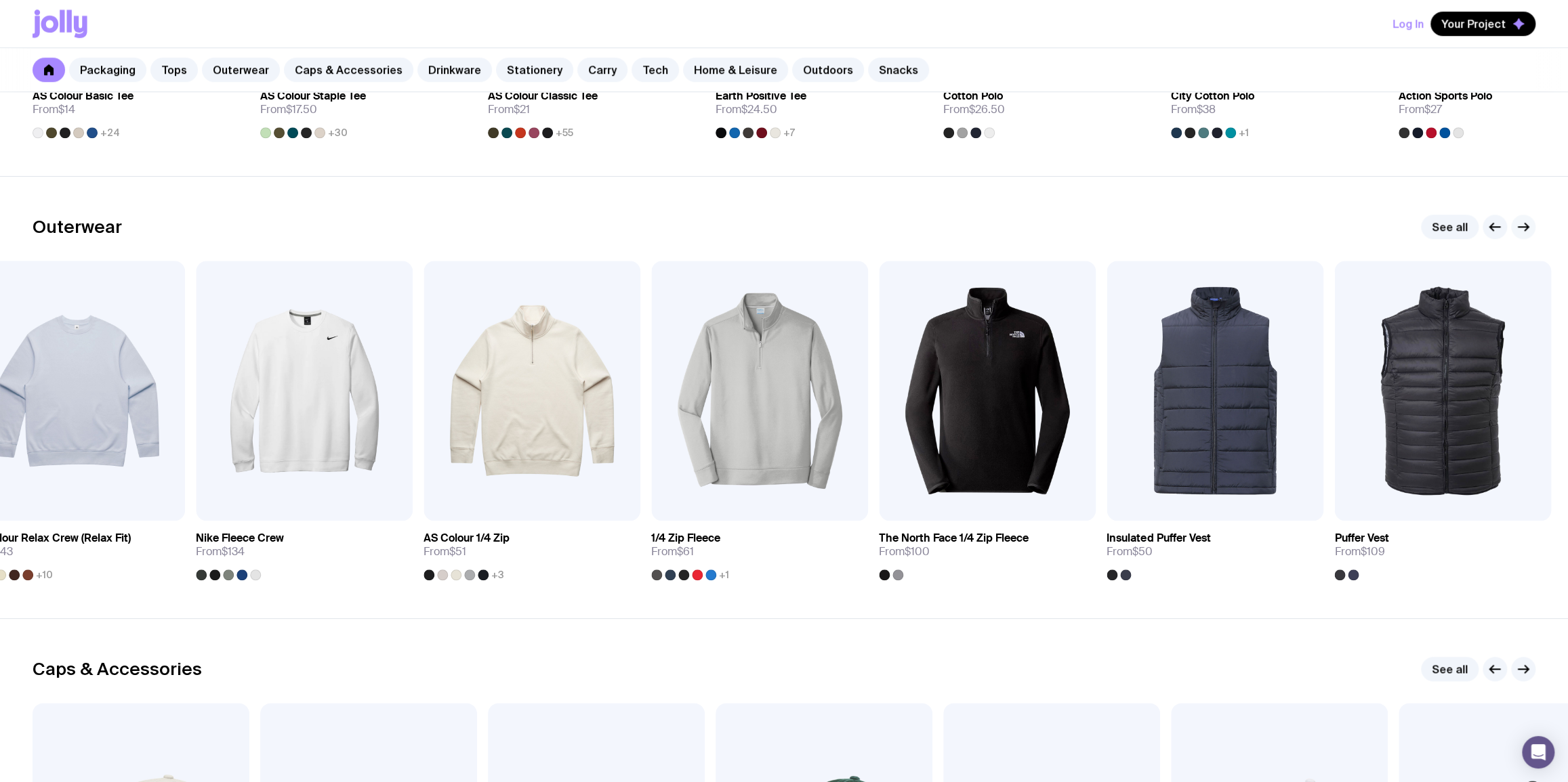
click at [1524, 231] on icon "button" at bounding box center [1523, 227] width 17 height 17
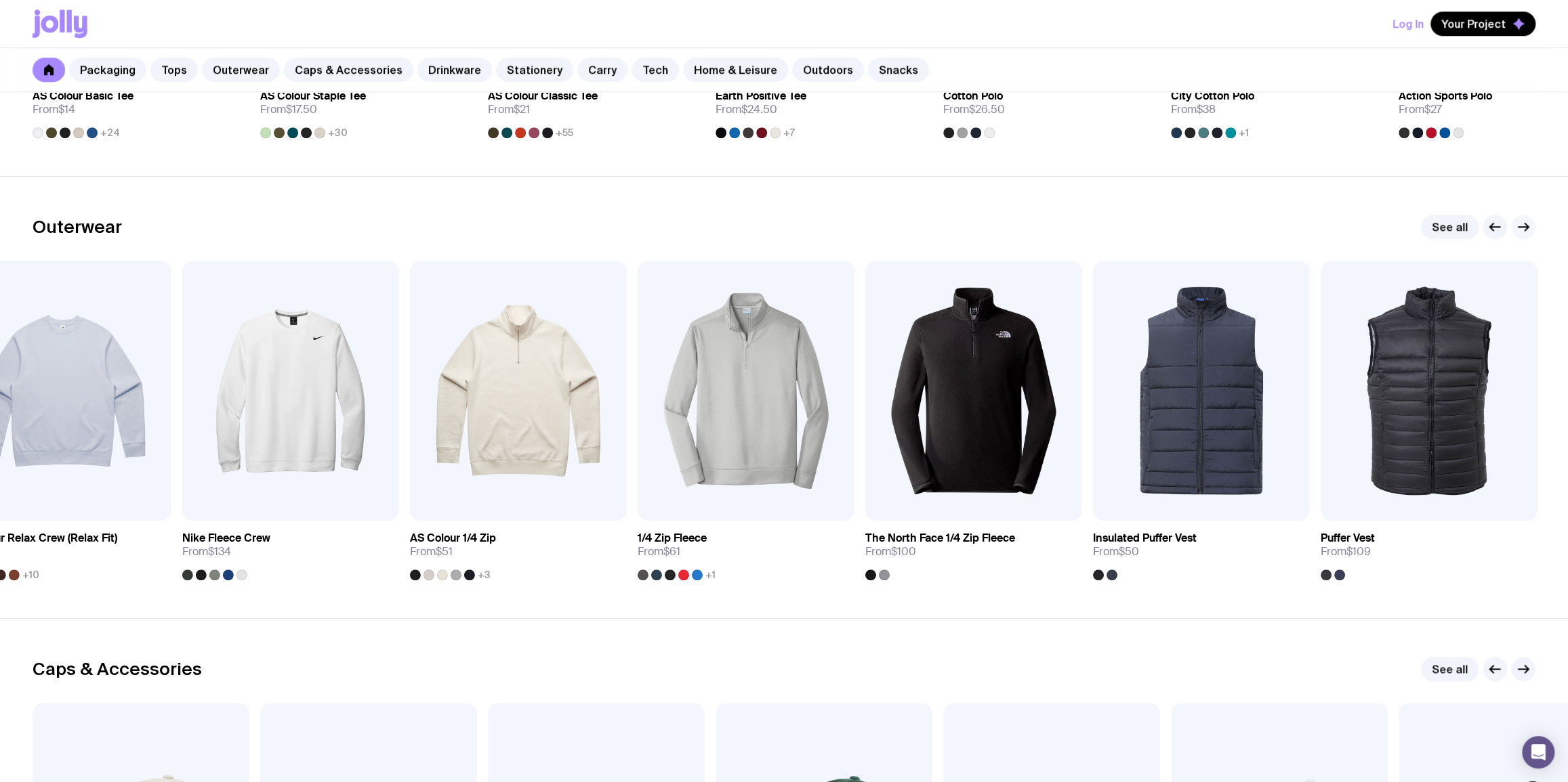
click at [1523, 223] on icon "button" at bounding box center [1523, 227] width 17 height 17
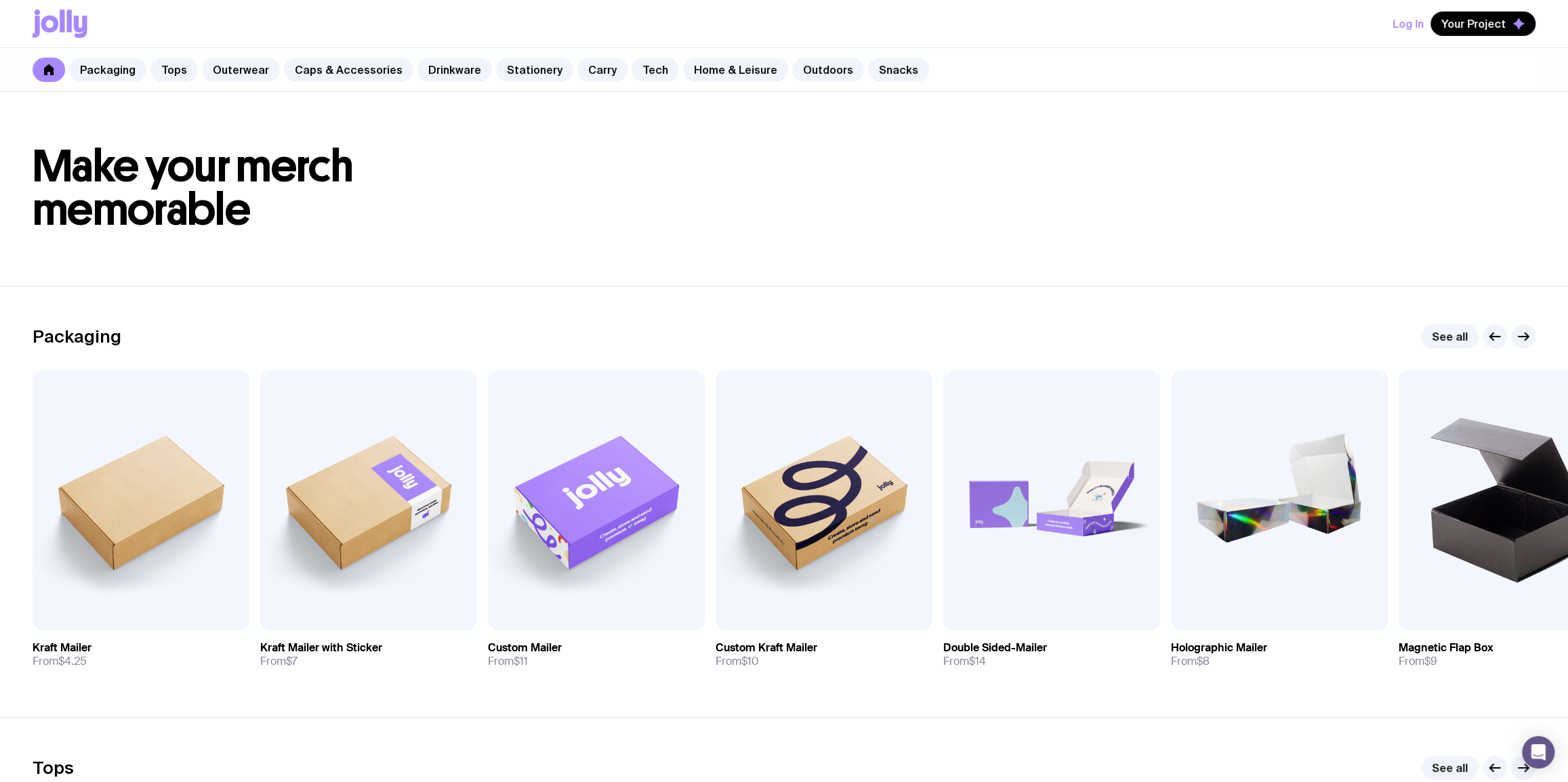
scroll to position [0, 0]
click at [516, 73] on link "Stationery" at bounding box center [534, 70] width 77 height 24
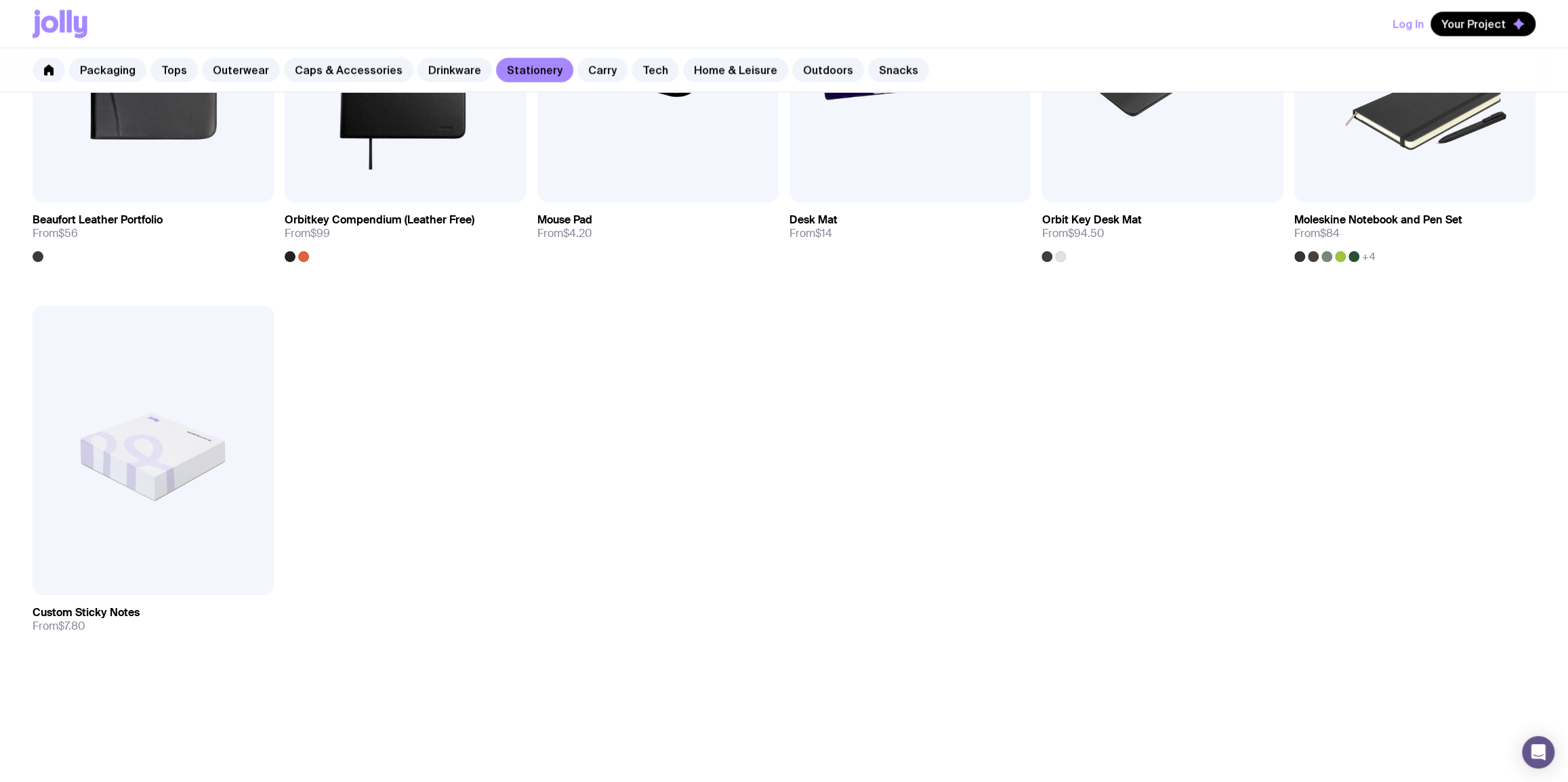
scroll to position [1708, 0]
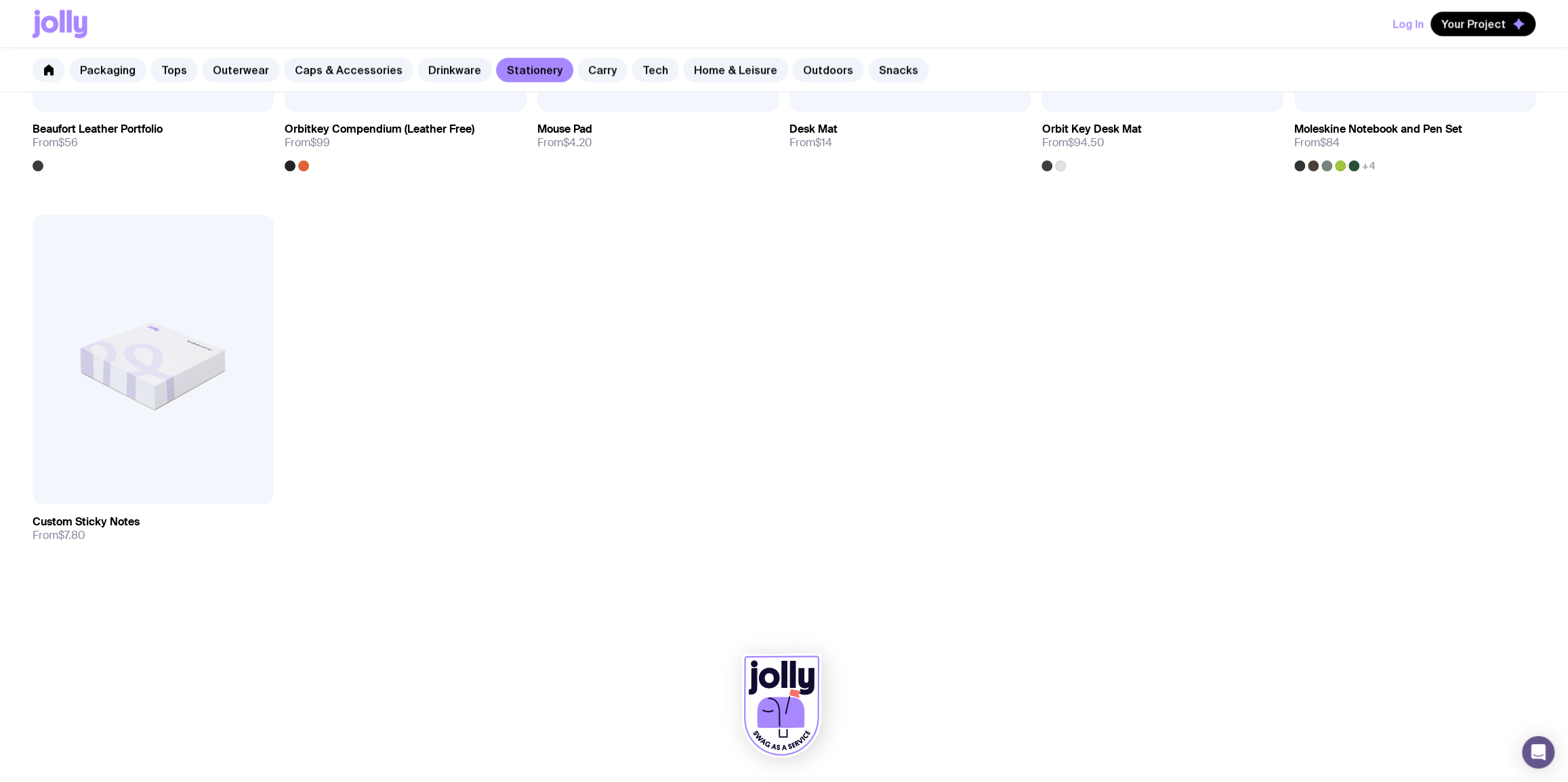
drag, startPoint x: 763, startPoint y: 675, endPoint x: 648, endPoint y: 371, distance: 325.0
click at [763, 674] on icon at bounding box center [768, 678] width 21 height 21
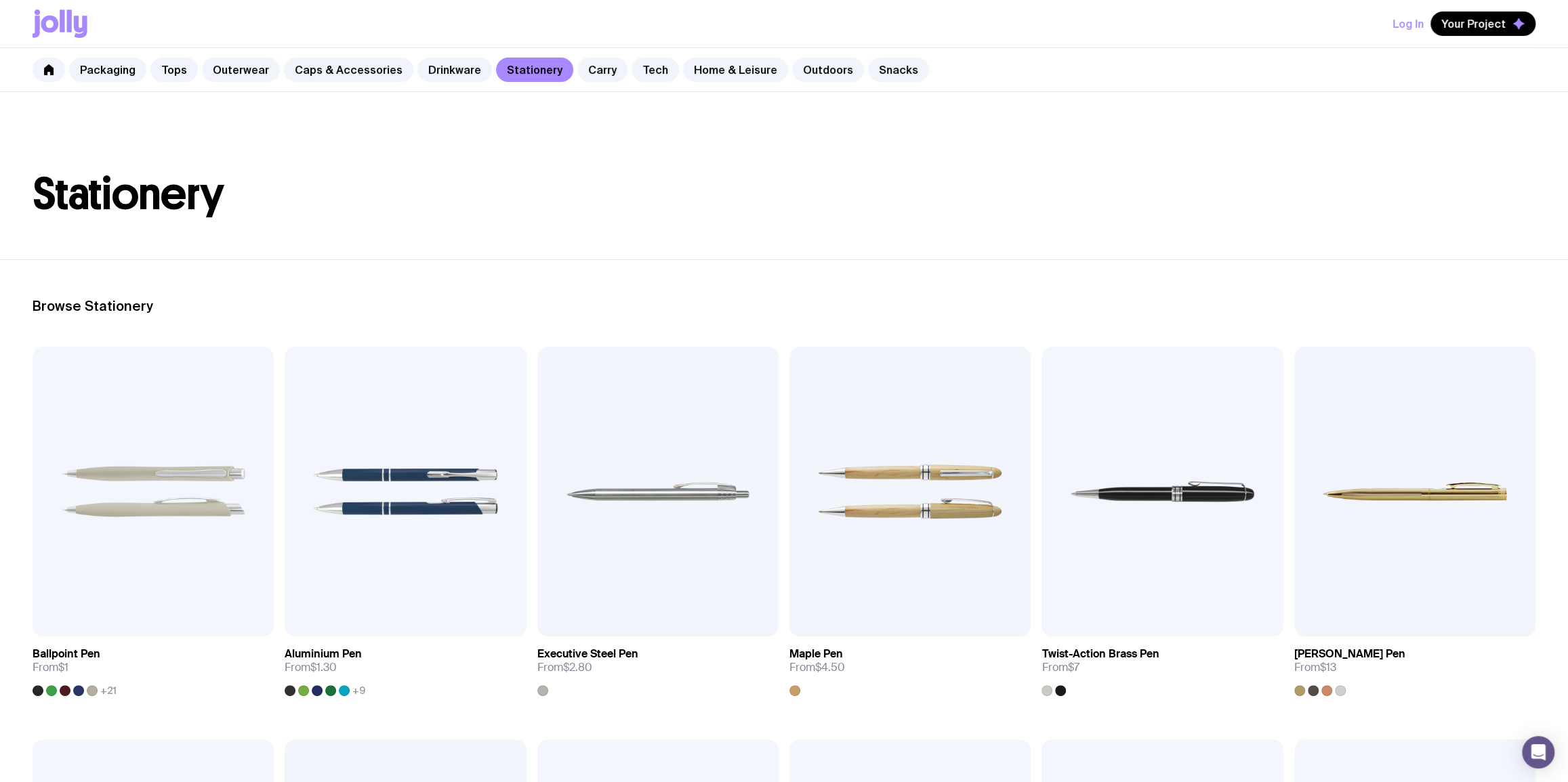
scroll to position [0, 0]
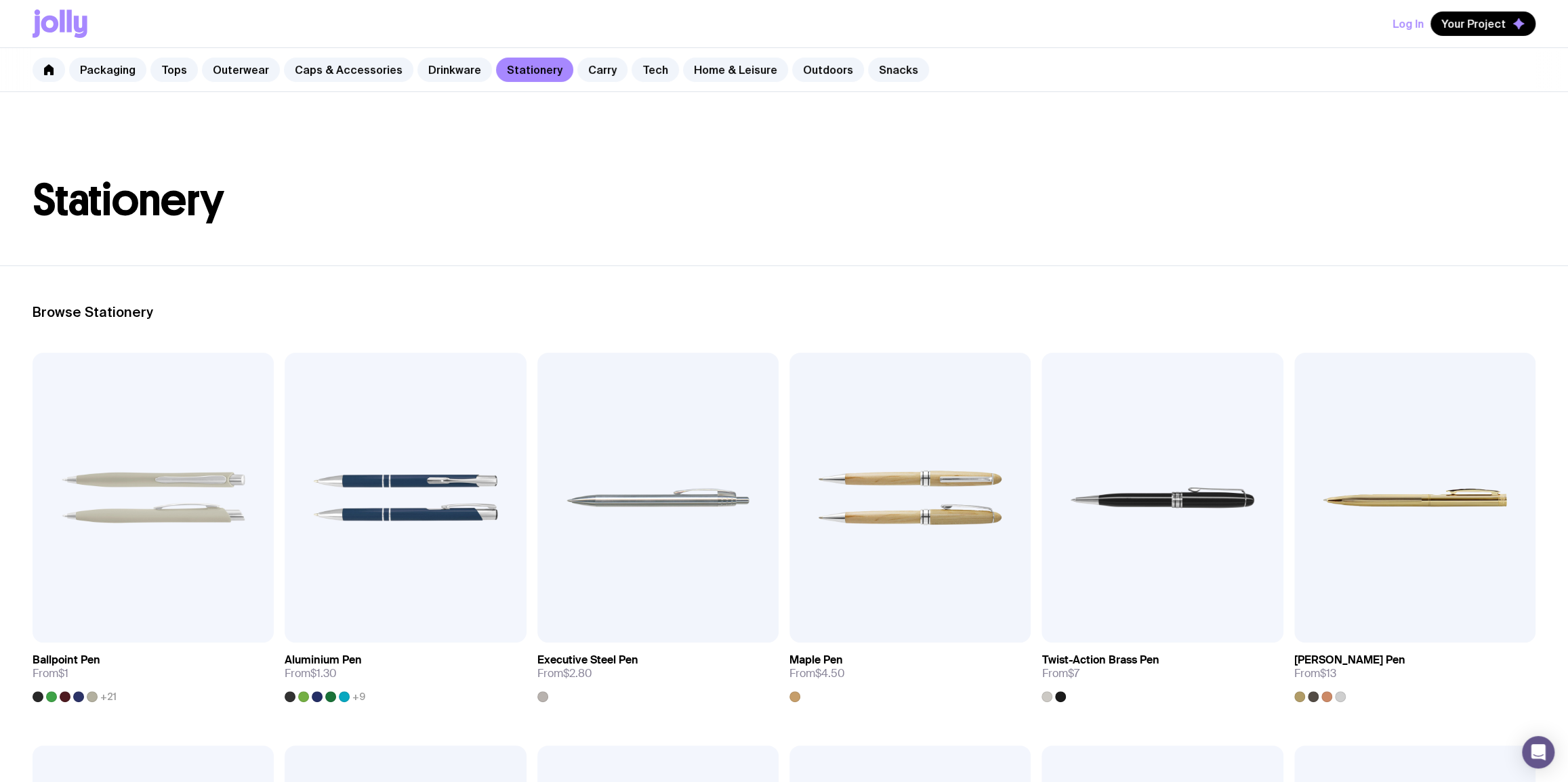
click at [647, 240] on header "Stationery" at bounding box center [784, 179] width 1568 height 174
click at [589, 65] on link "Carry" at bounding box center [602, 70] width 51 height 24
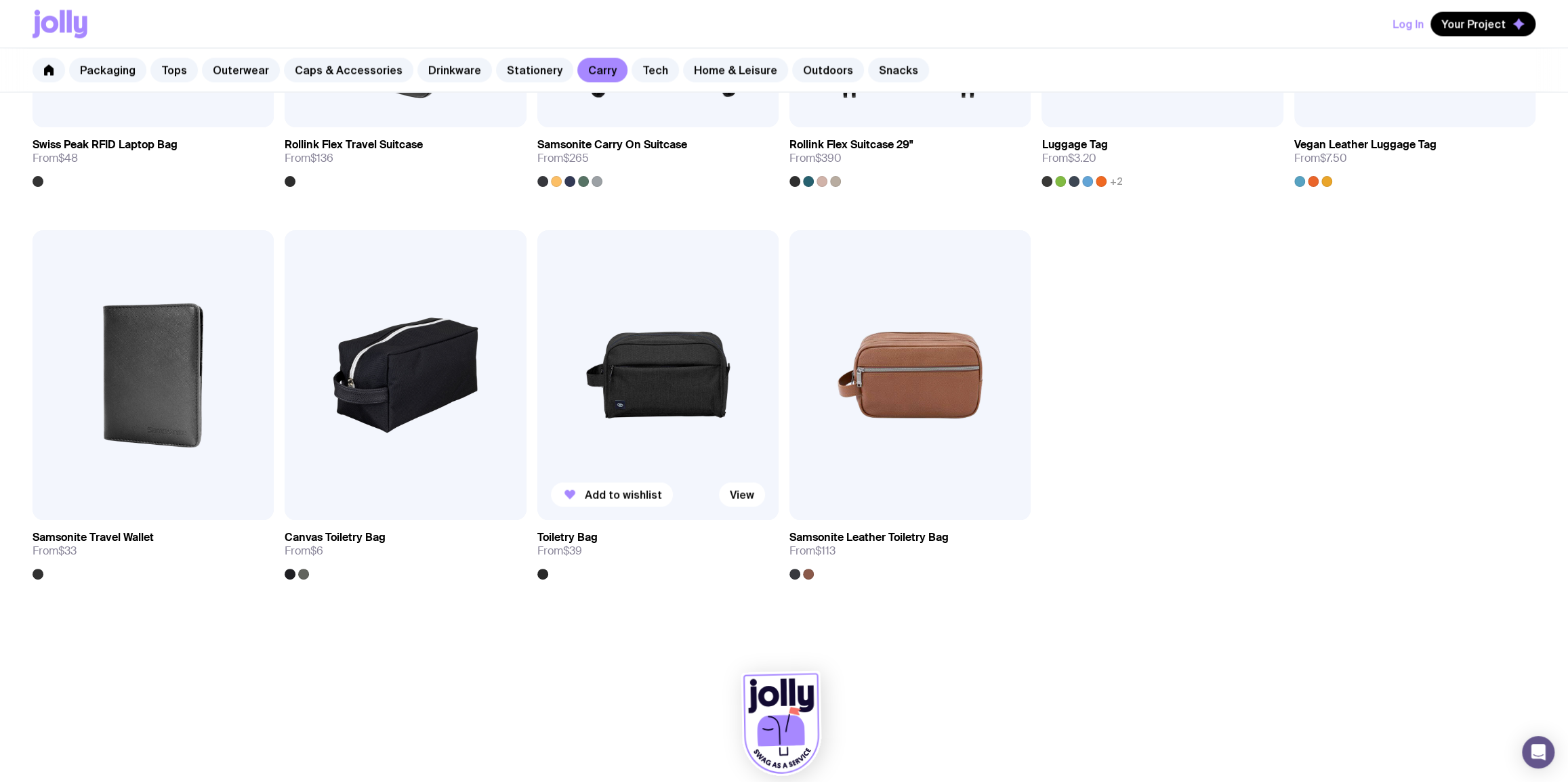
scroll to position [2112, 0]
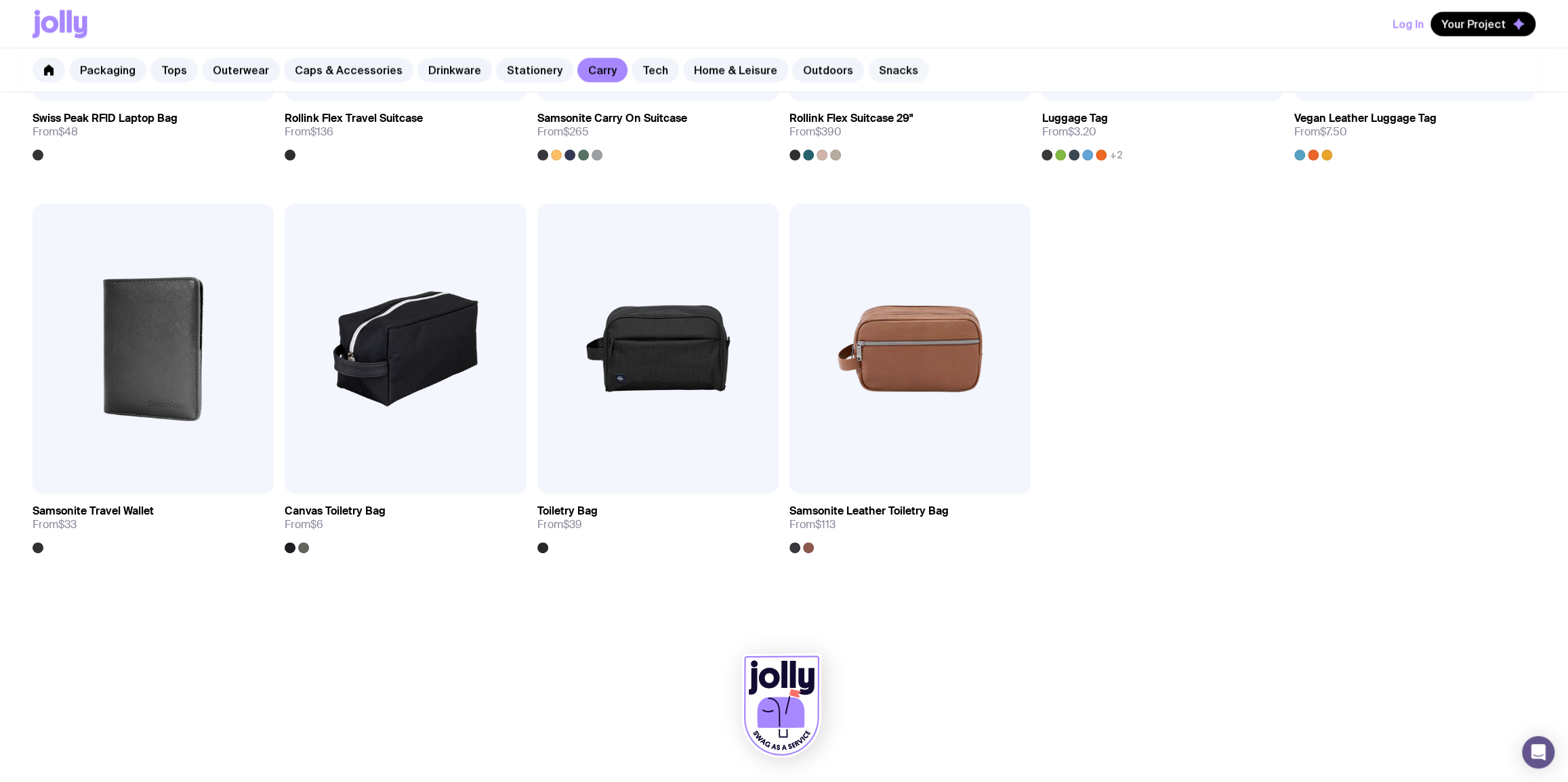
click at [880, 66] on link "Snacks" at bounding box center [898, 70] width 61 height 24
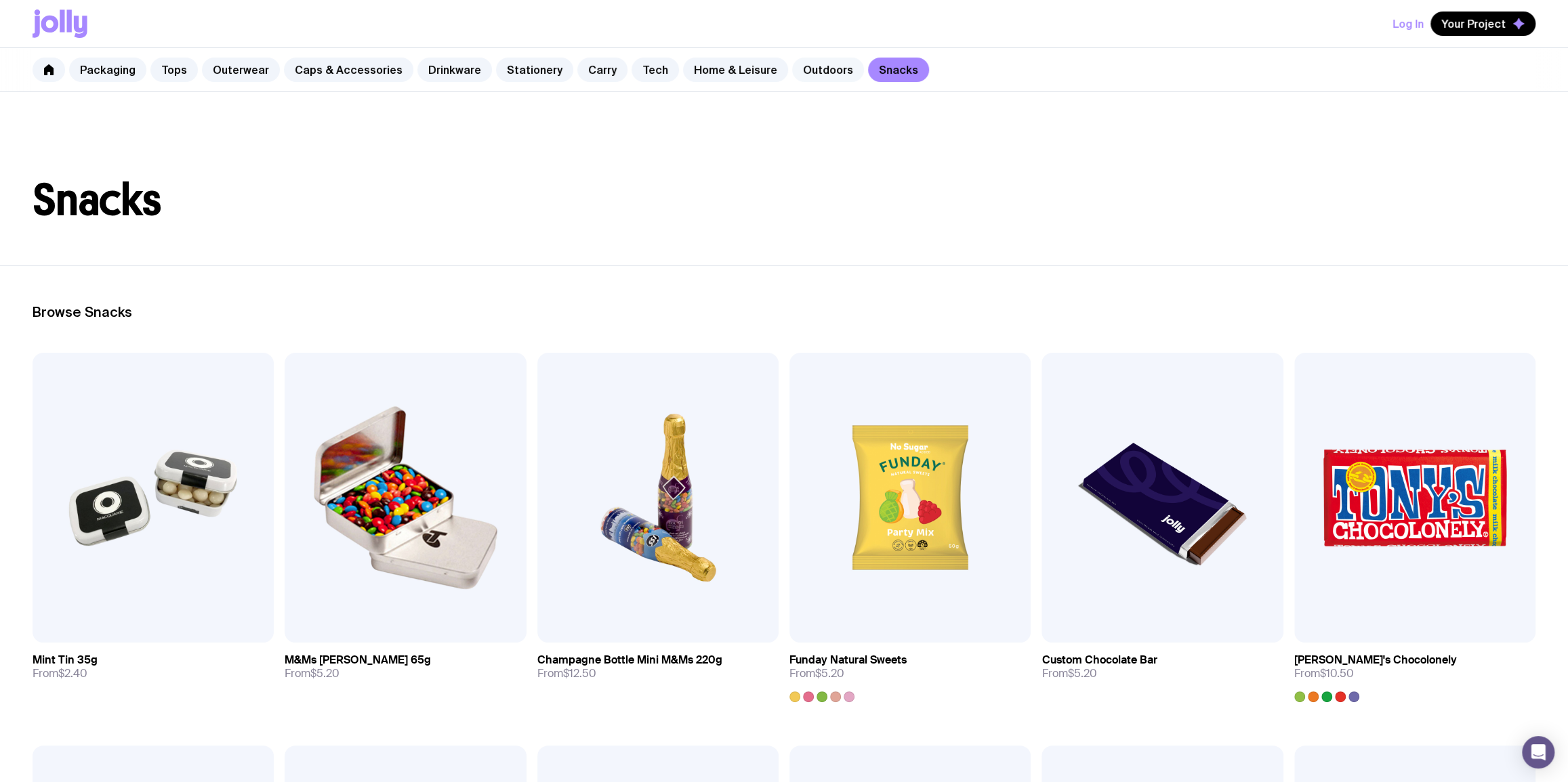
click at [809, 79] on link "Outdoors" at bounding box center [828, 70] width 72 height 24
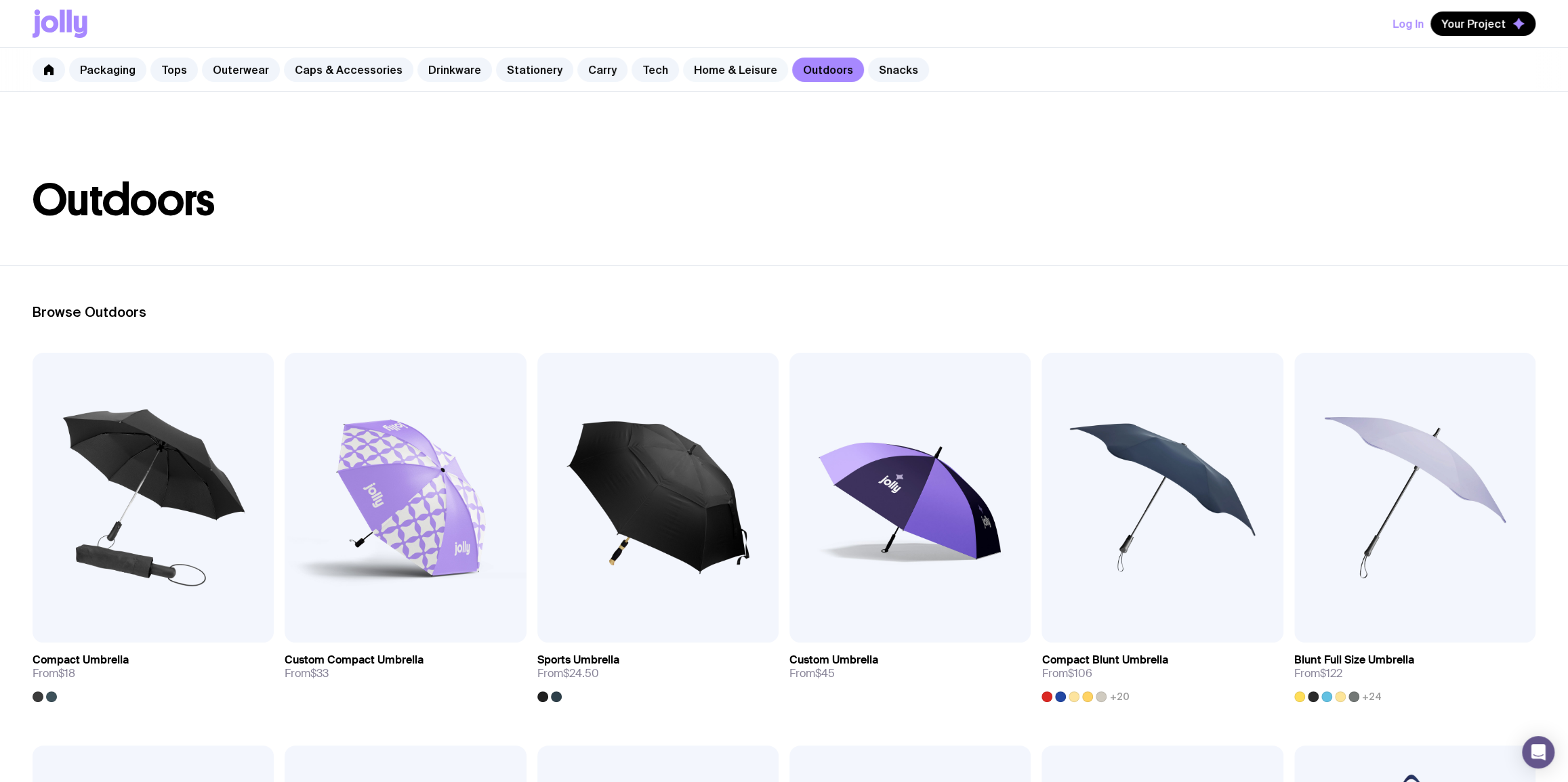
click at [715, 67] on link "Home & Leisure" at bounding box center [735, 70] width 105 height 24
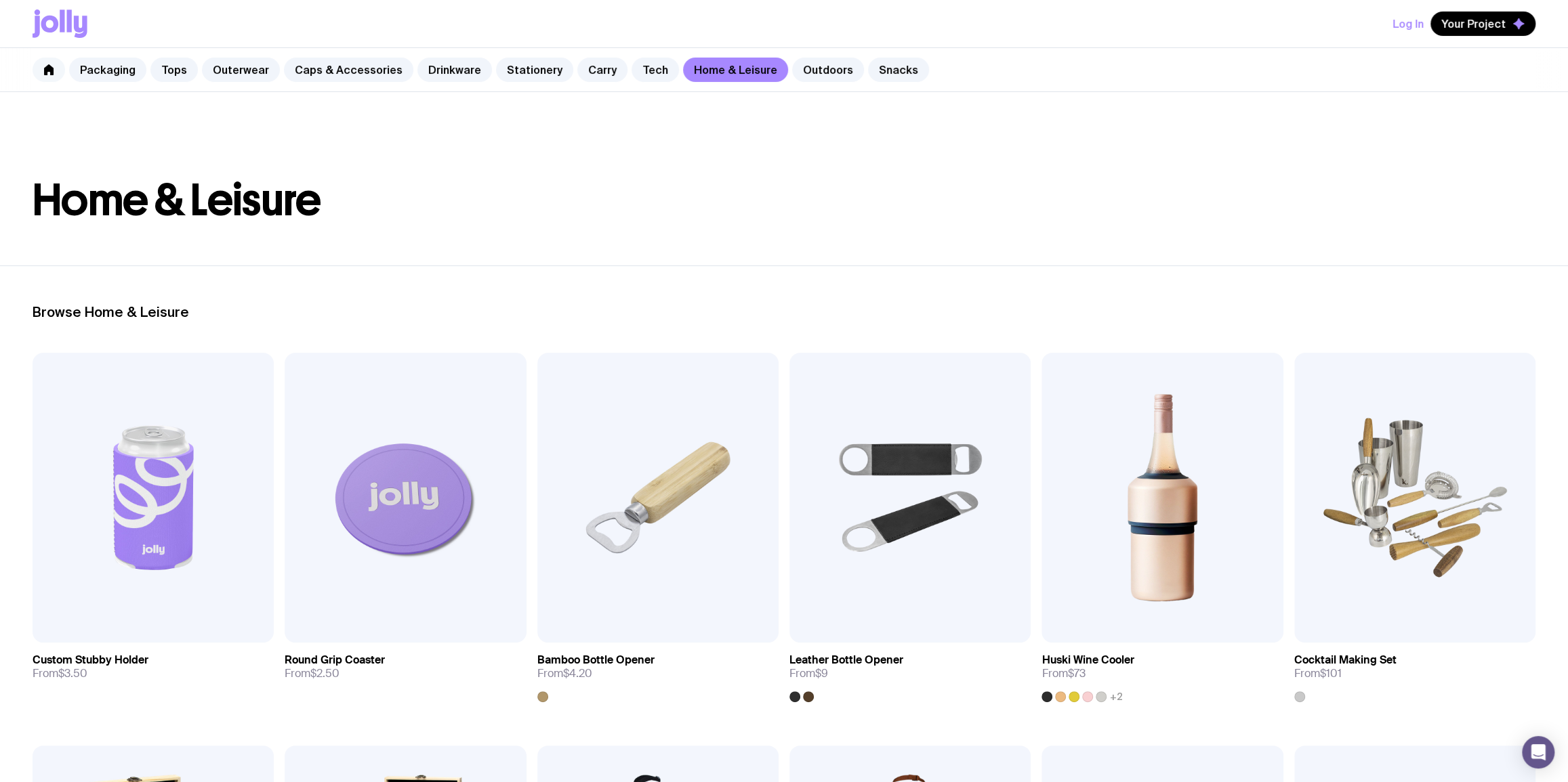
click at [39, 69] on link at bounding box center [48, 70] width 32 height 24
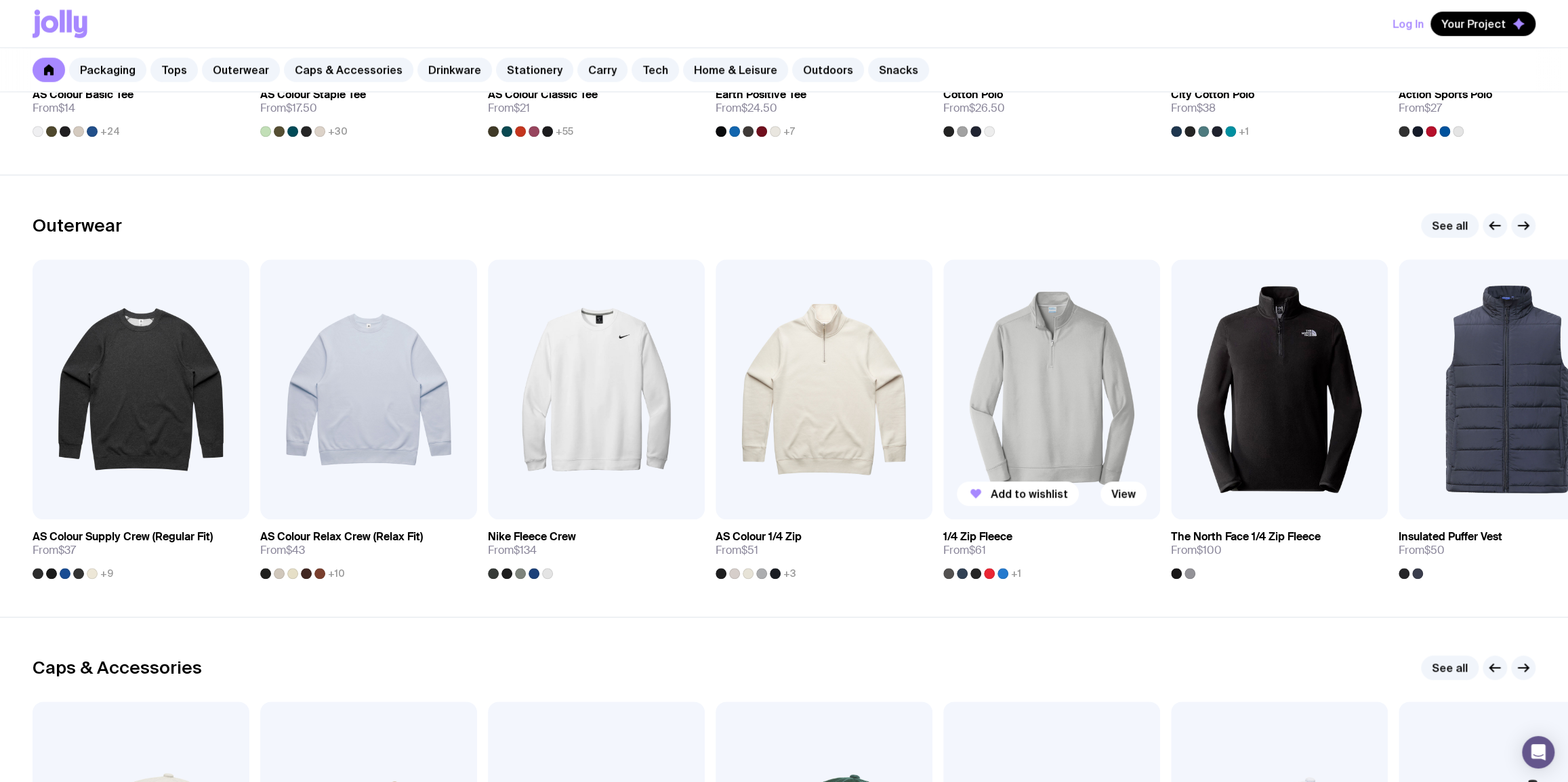
scroll to position [985, 0]
click at [1518, 227] on icon "button" at bounding box center [1523, 227] width 17 height 17
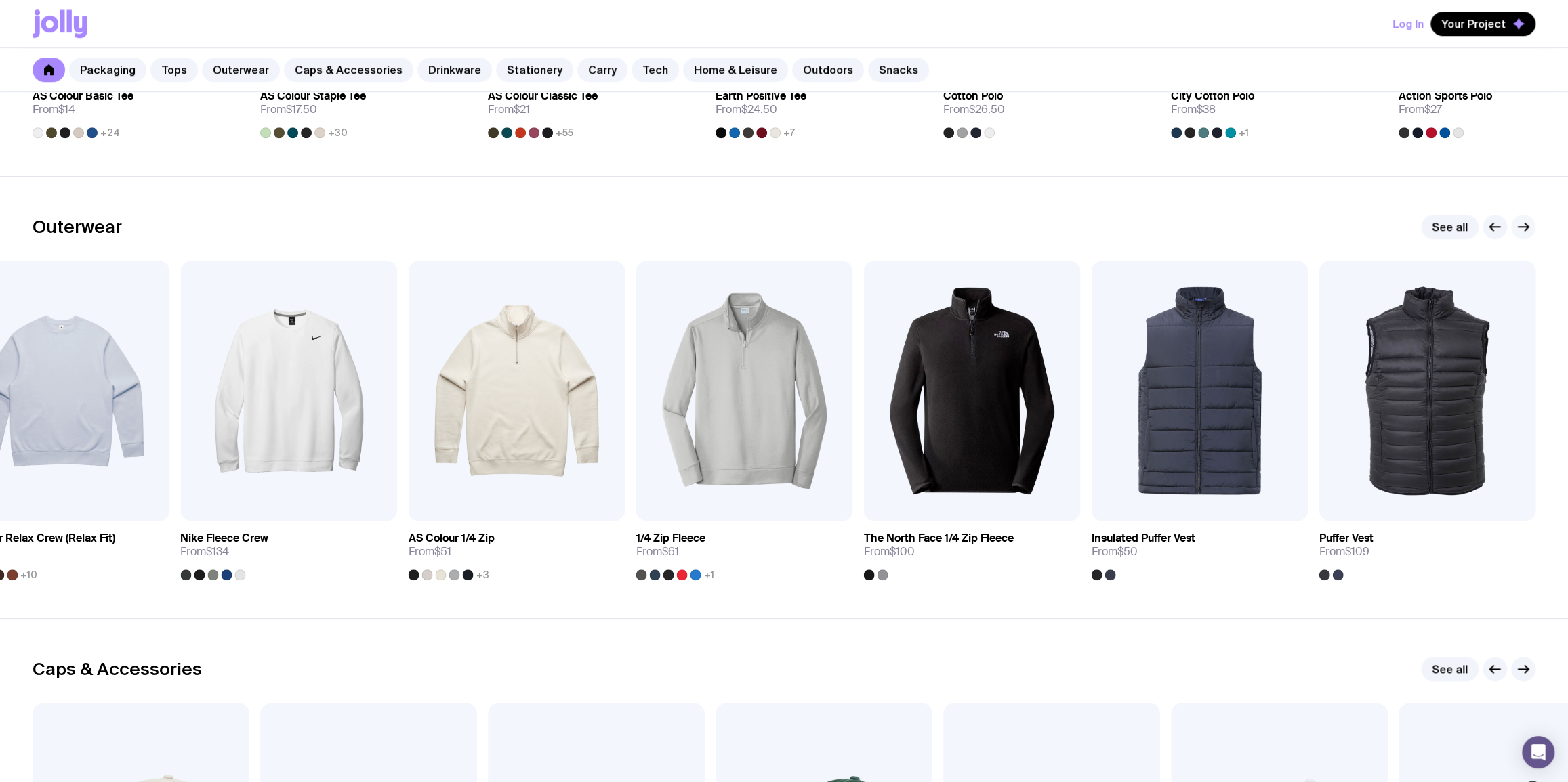
click at [1520, 224] on icon "button" at bounding box center [1523, 227] width 17 height 17
click at [1513, 229] on button "button" at bounding box center [1522, 226] width 24 height 24
click at [1494, 227] on icon "button" at bounding box center [1495, 227] width 17 height 17
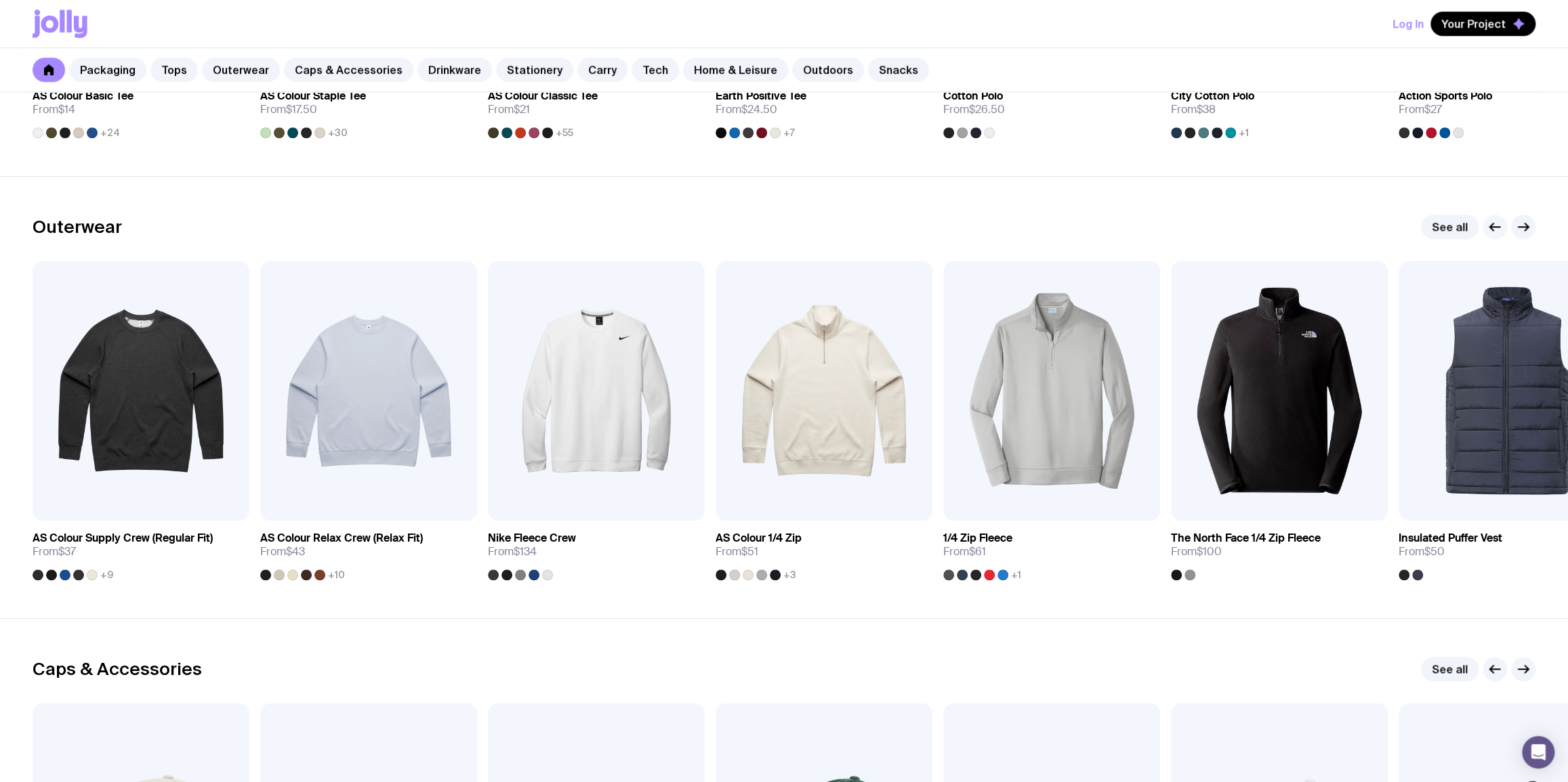
click at [1495, 231] on icon "button" at bounding box center [1495, 227] width 17 height 17
click at [1528, 225] on icon "button" at bounding box center [1523, 227] width 17 height 17
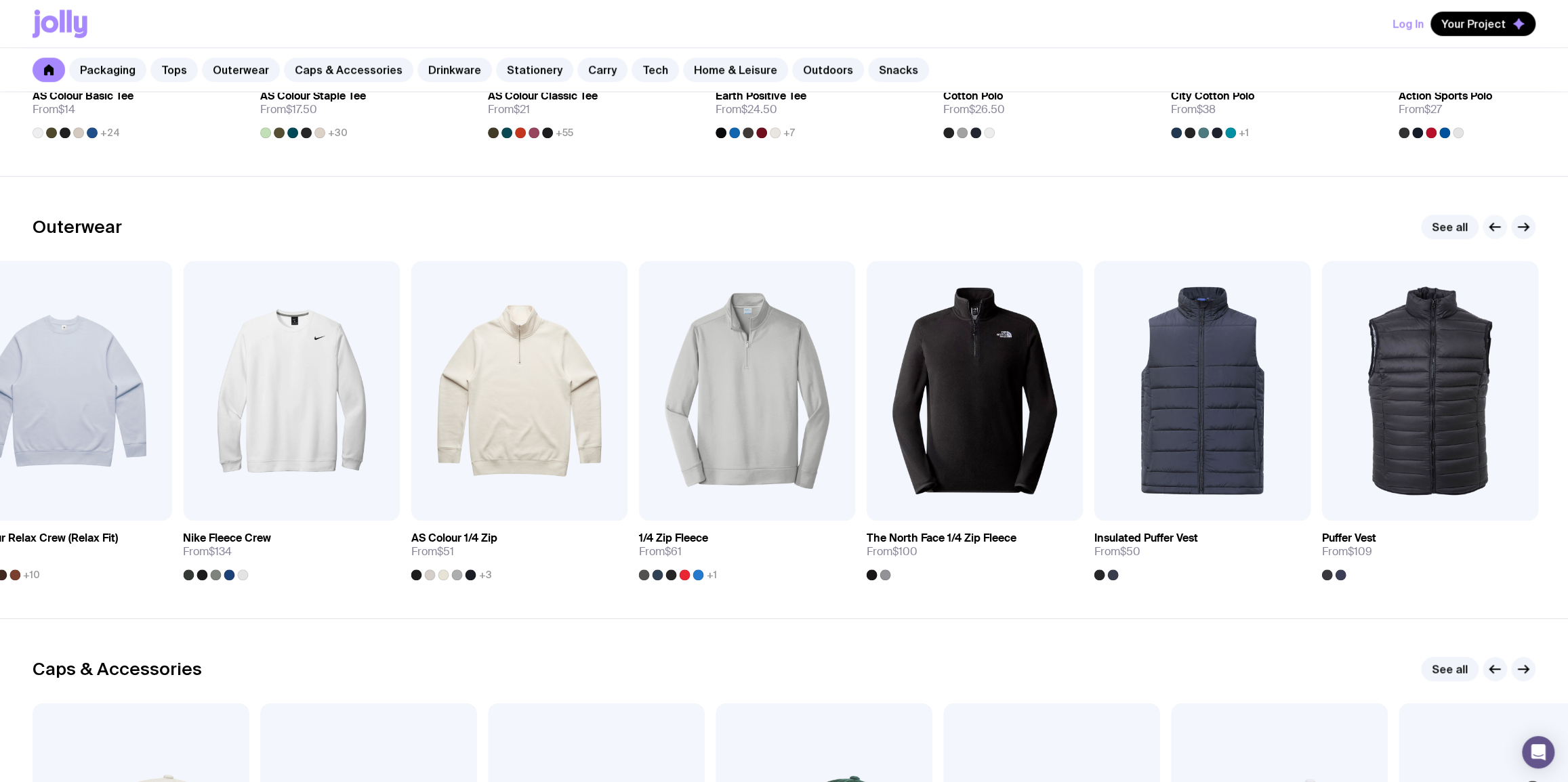
click at [1497, 224] on icon "button" at bounding box center [1495, 227] width 17 height 17
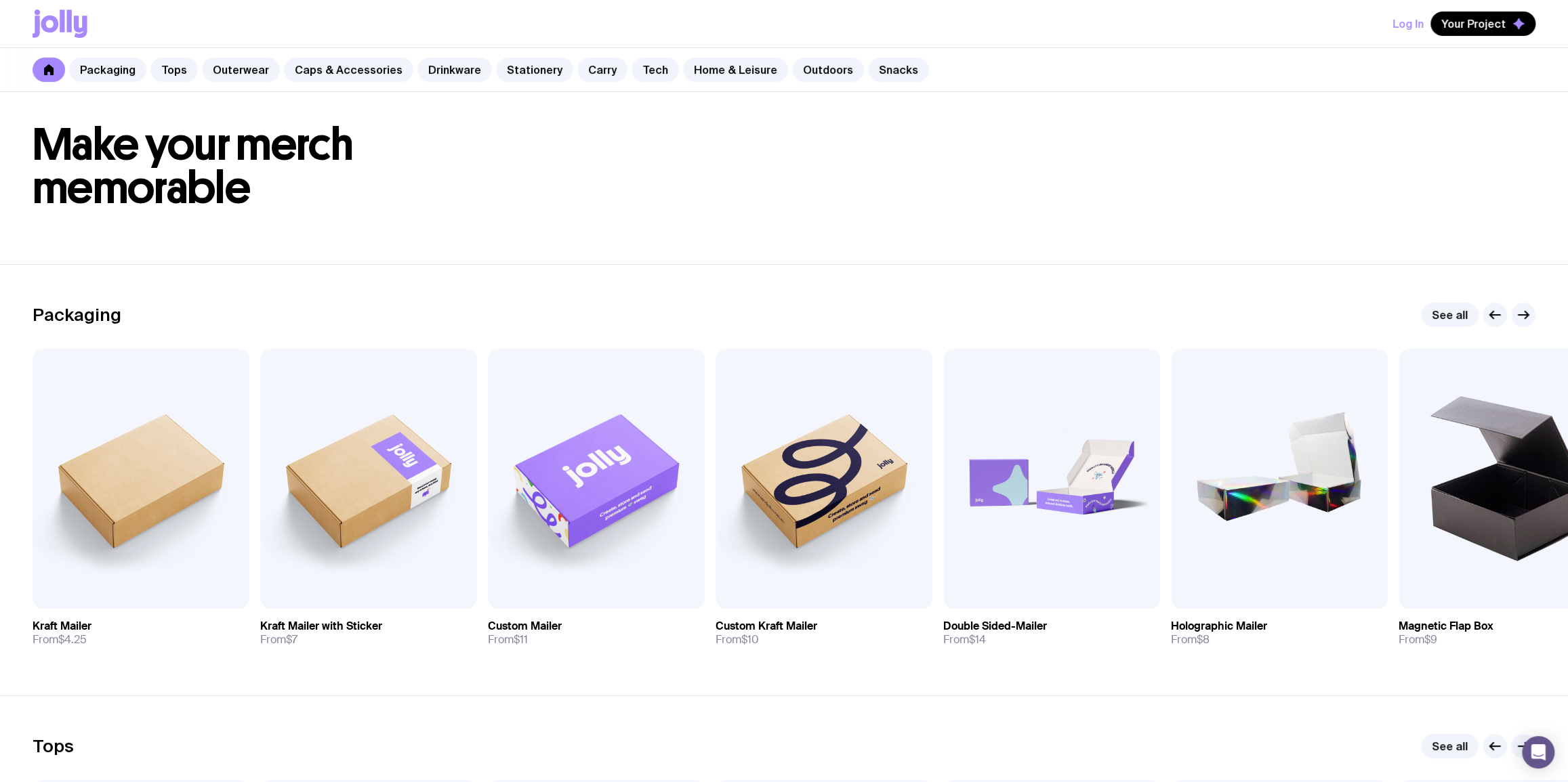
scroll to position [0, 0]
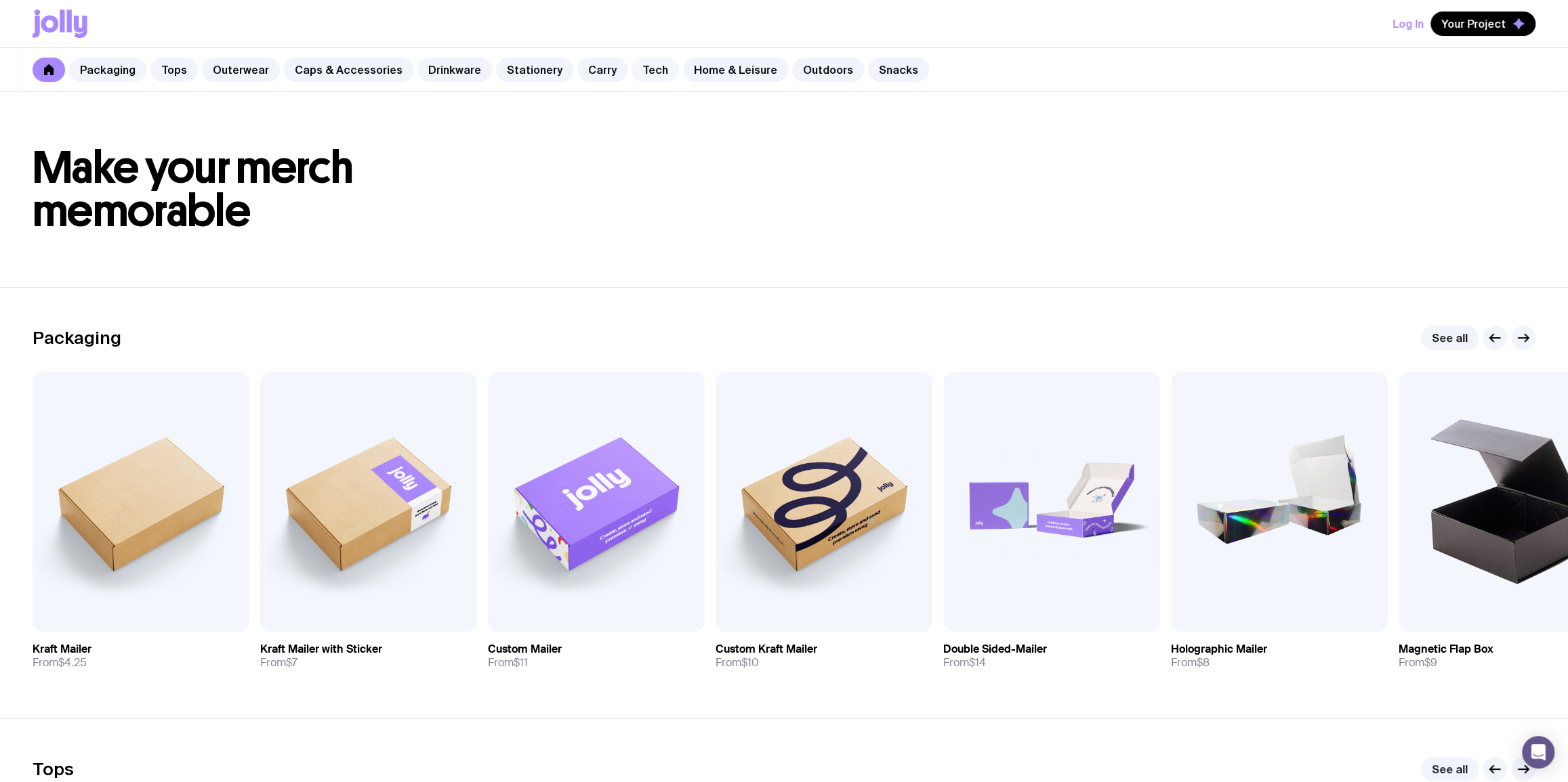
click at [647, 70] on link "Tech" at bounding box center [655, 70] width 47 height 24
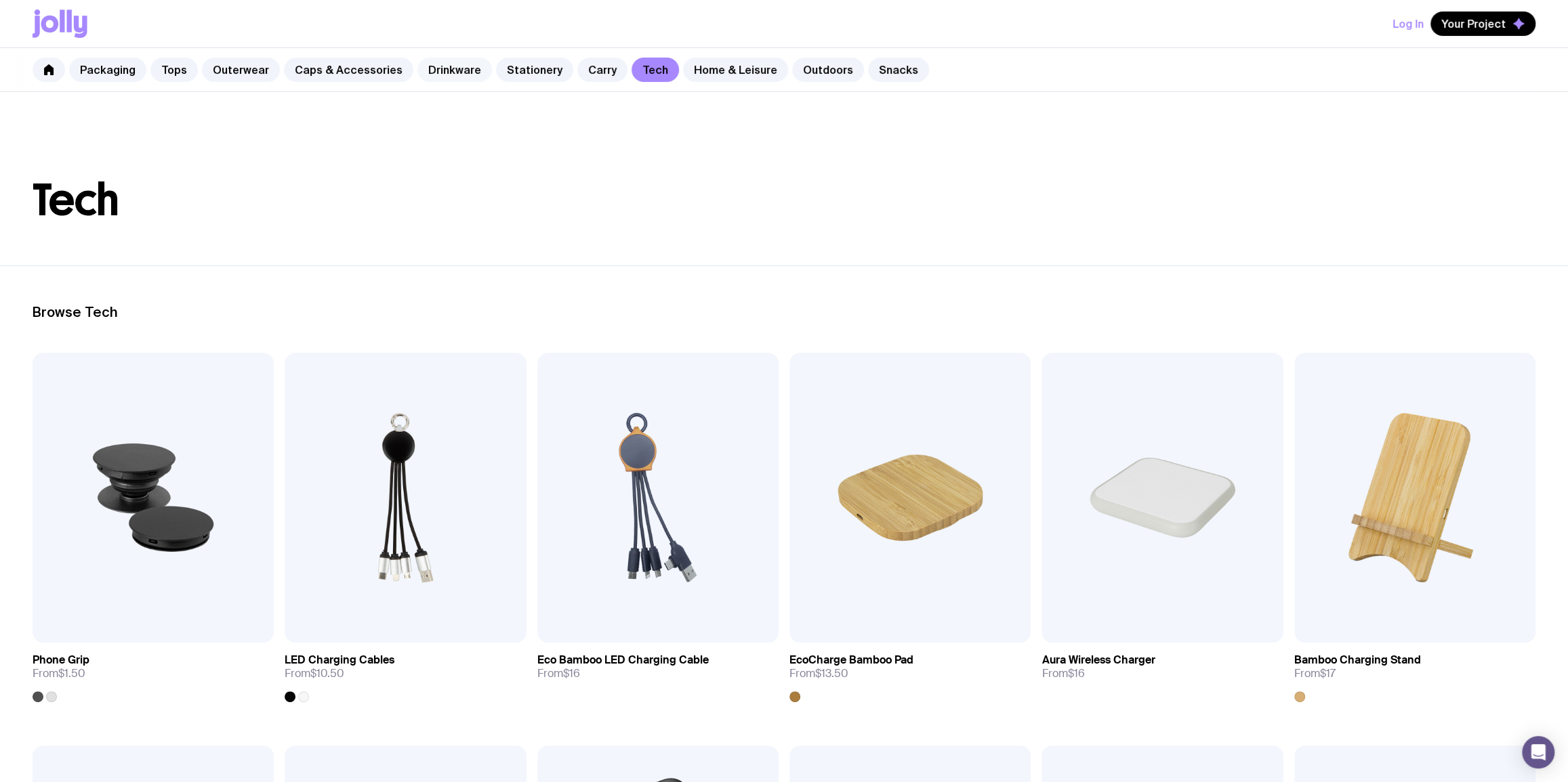
click at [442, 72] on link "Drinkware" at bounding box center [455, 70] width 75 height 24
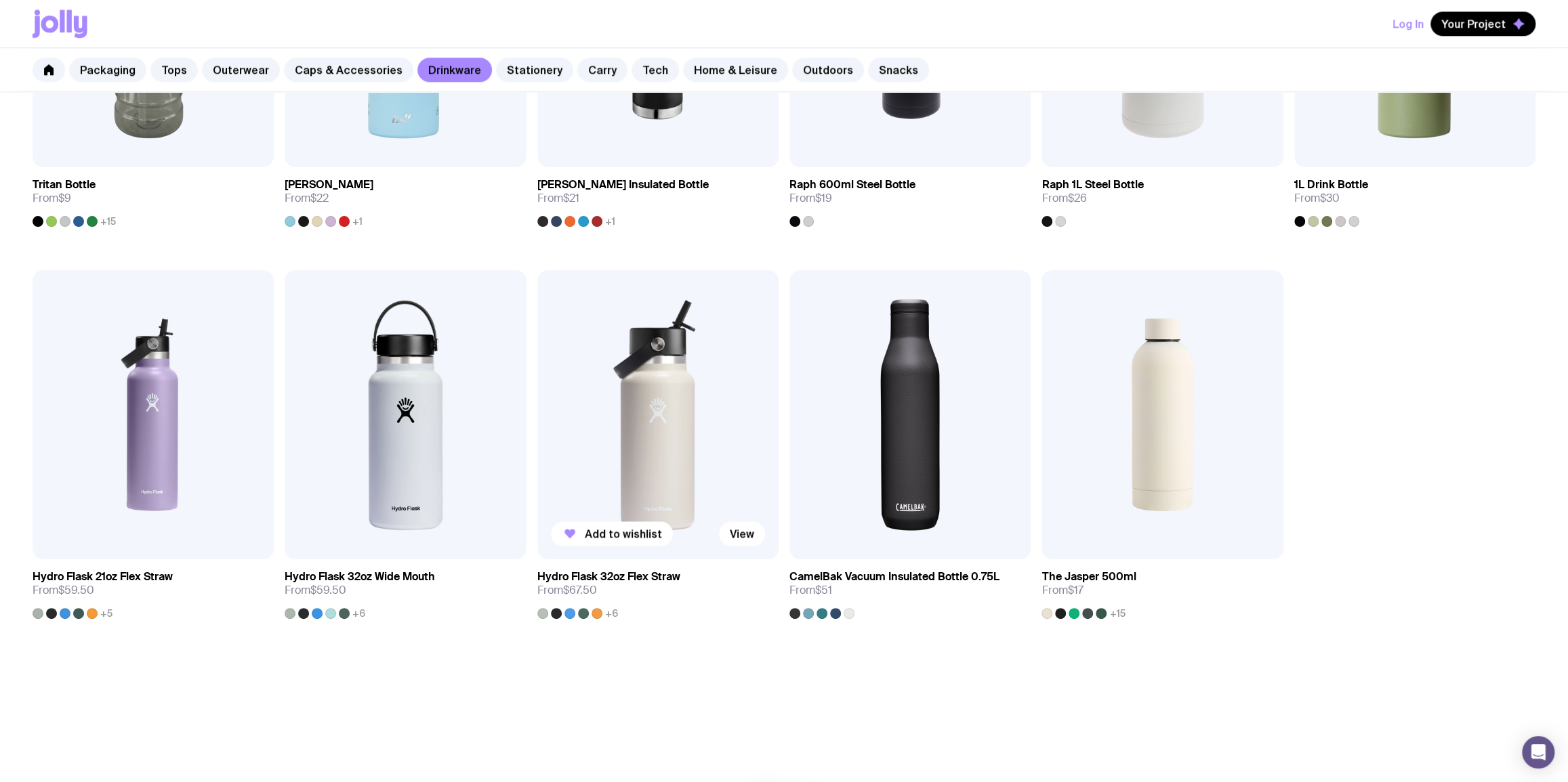
scroll to position [1327, 0]
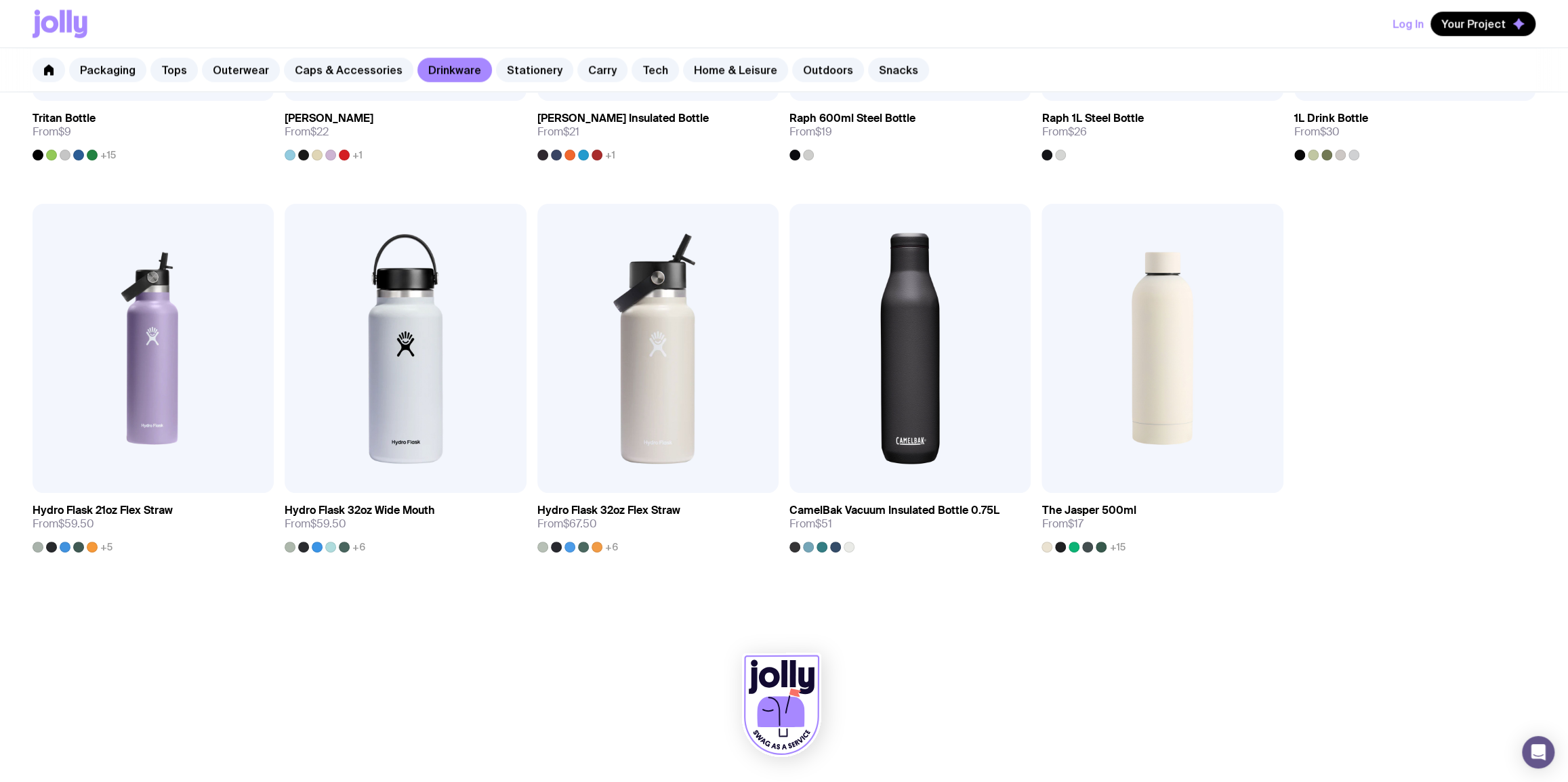
click at [793, 664] on g at bounding box center [782, 705] width 79 height 103
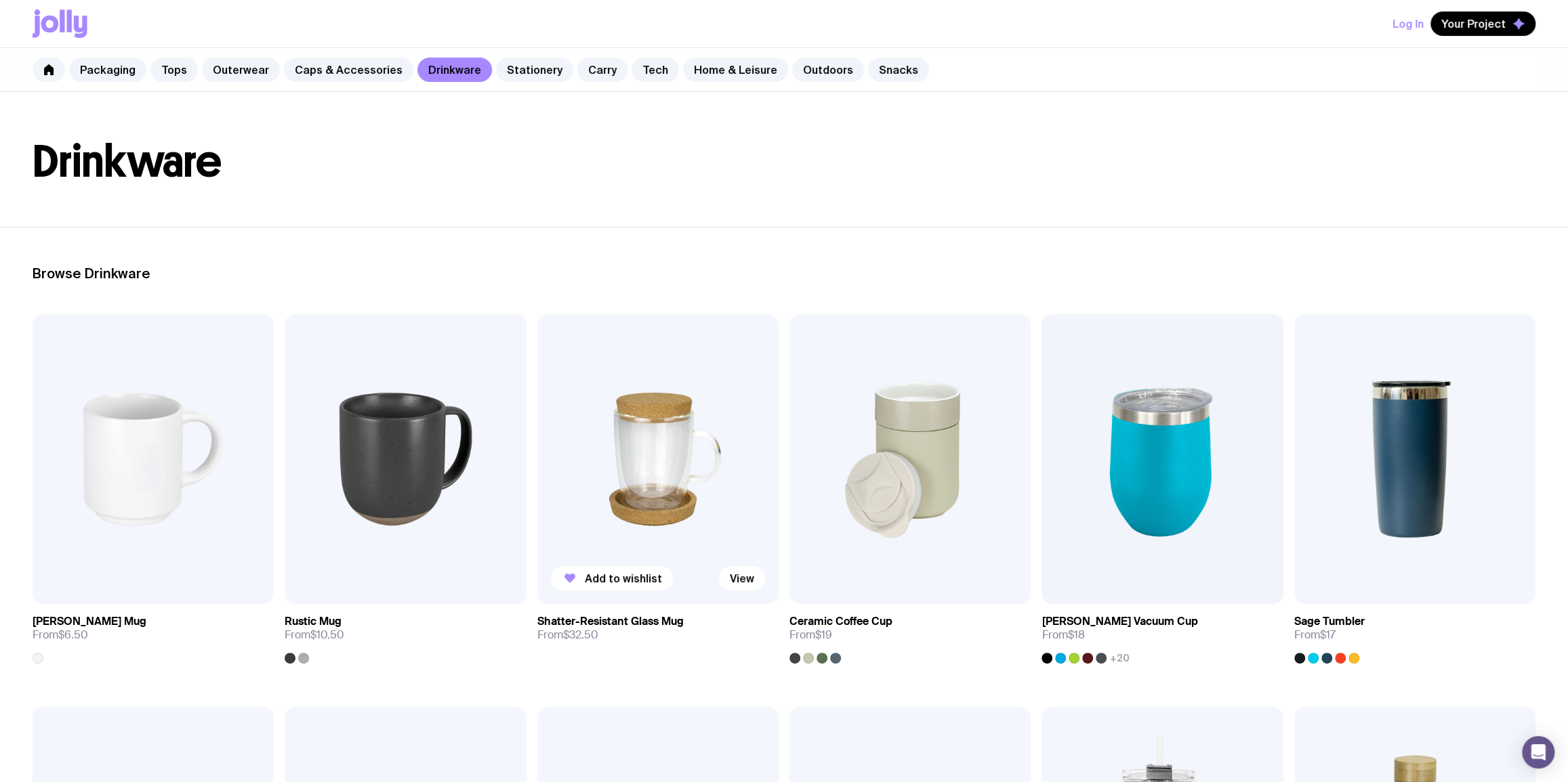
scroll to position [0, 0]
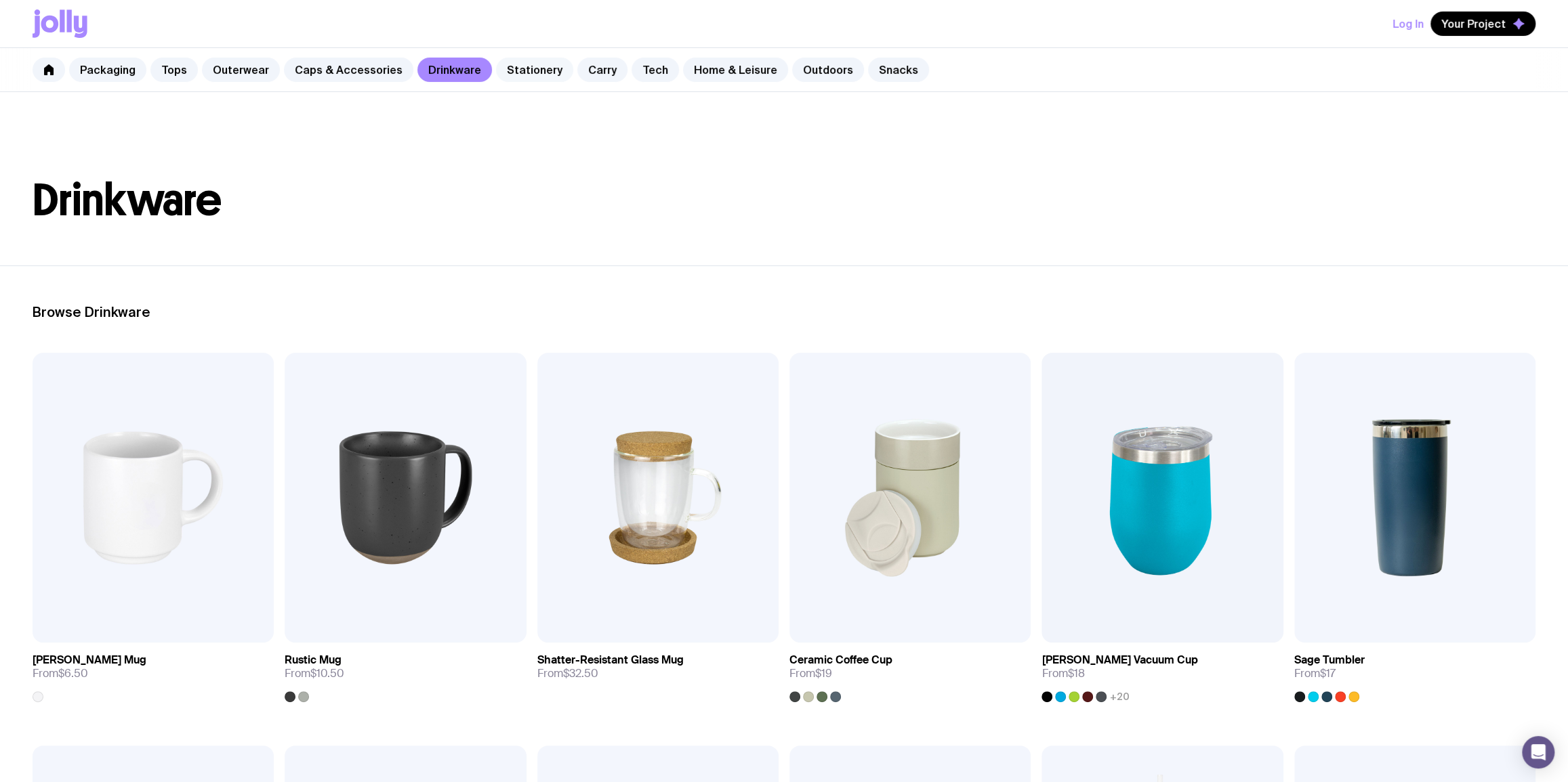
click at [517, 70] on link "Stationery" at bounding box center [534, 70] width 77 height 24
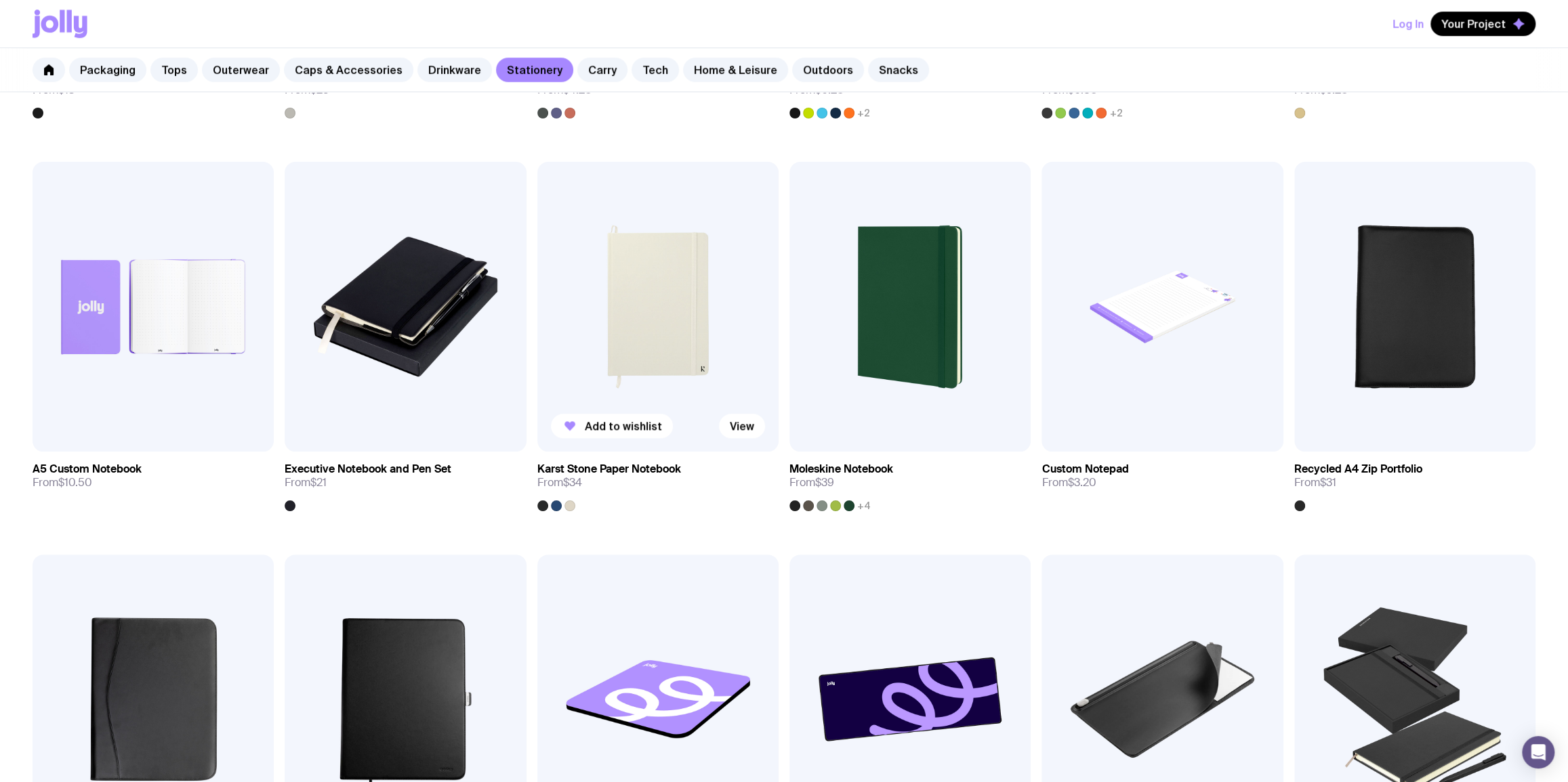
scroll to position [985, 0]
